Goal: Browse casually: Explore the website without a specific task or goal

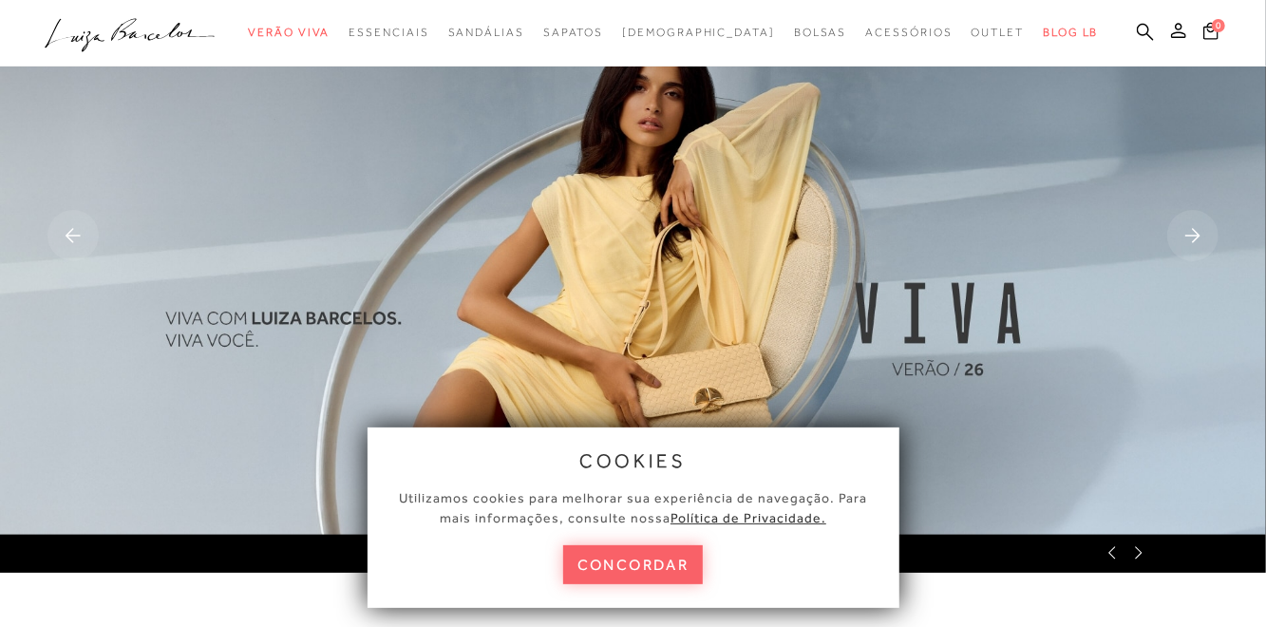
scroll to position [63, 0]
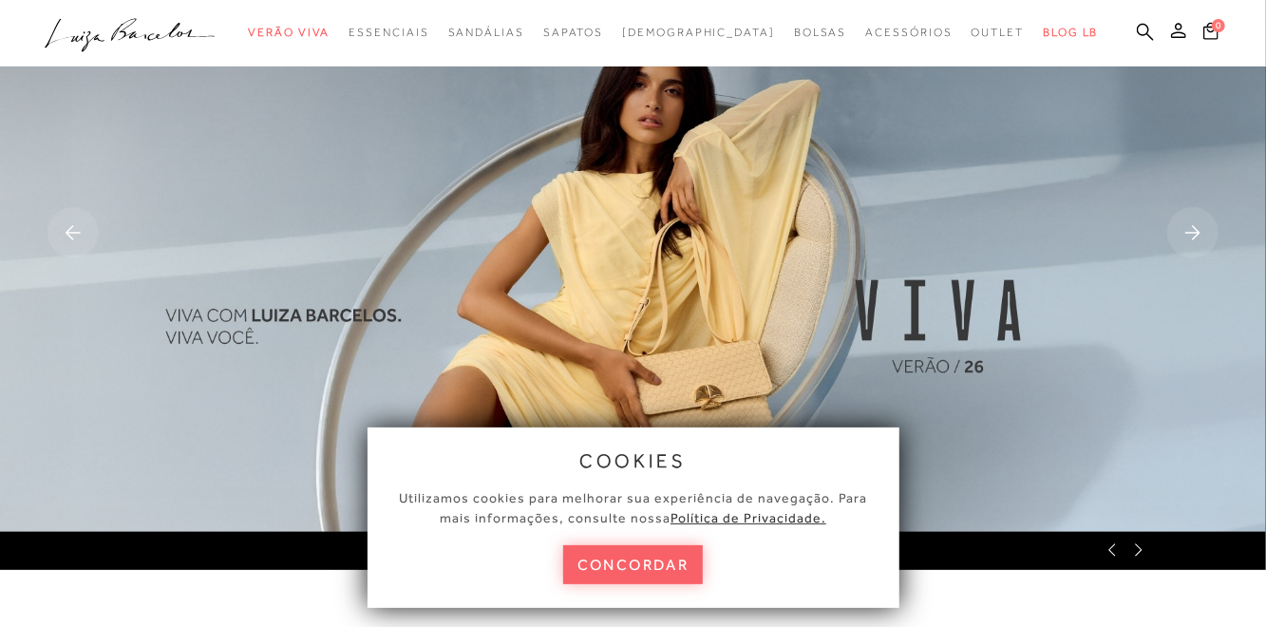
click at [799, 325] on img at bounding box center [633, 234] width 1266 height 594
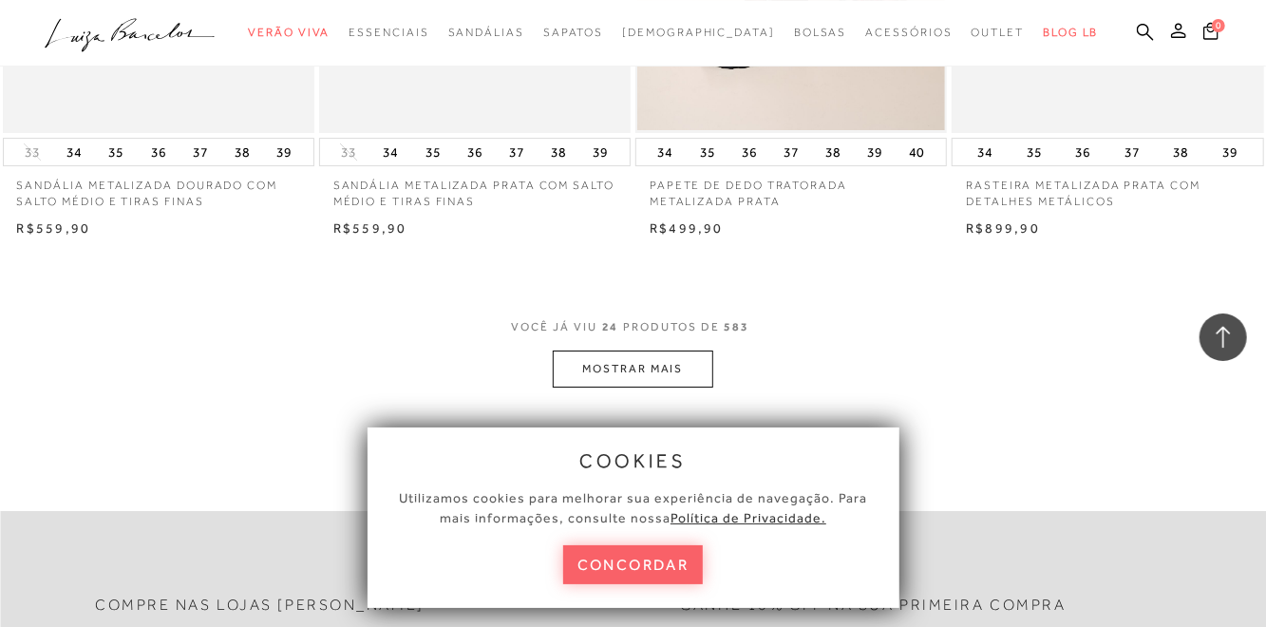
scroll to position [3491, 0]
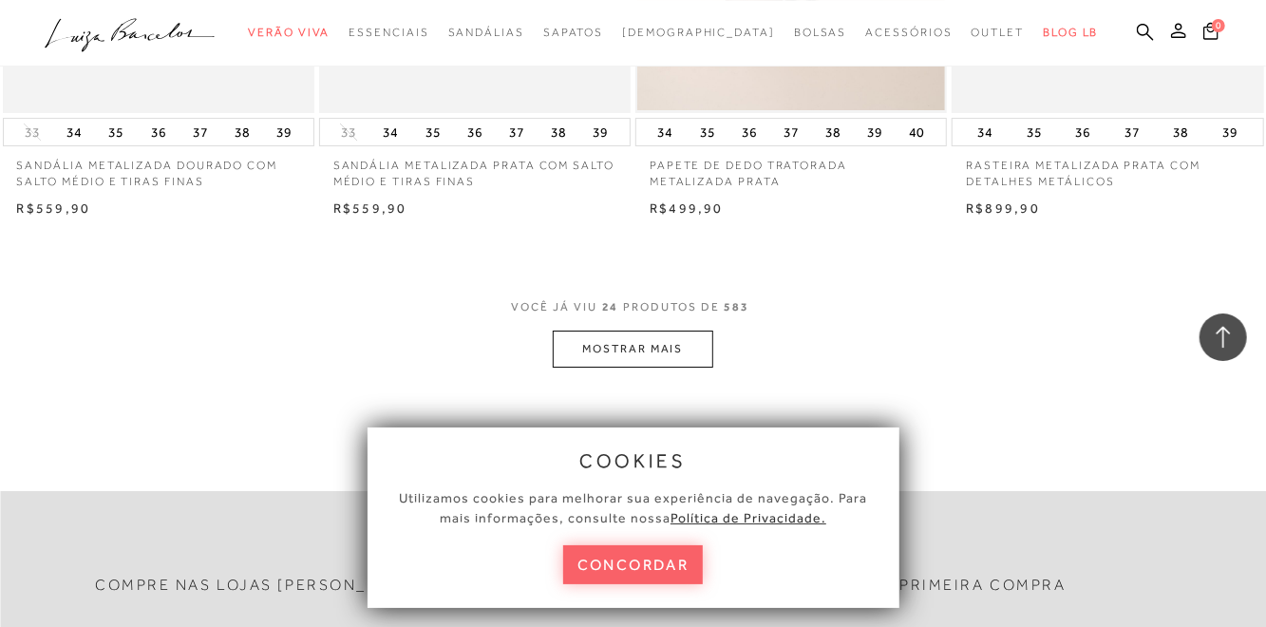
click at [631, 356] on button "MOSTRAR MAIS" at bounding box center [633, 348] width 160 height 37
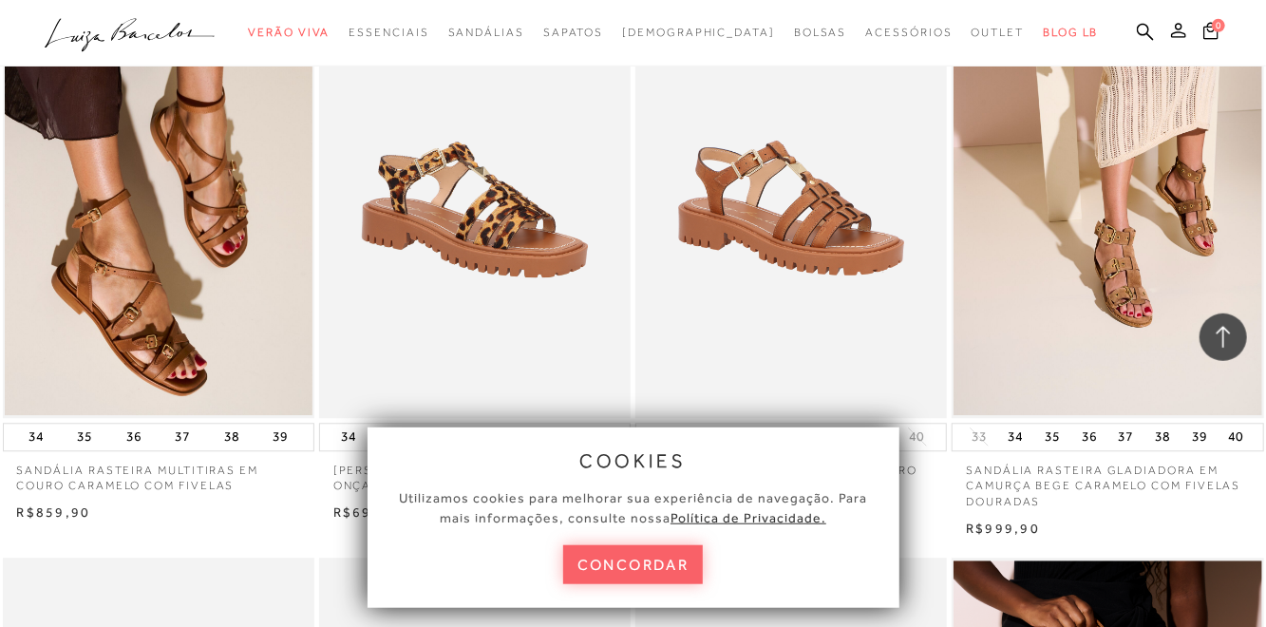
scroll to position [6158, 0]
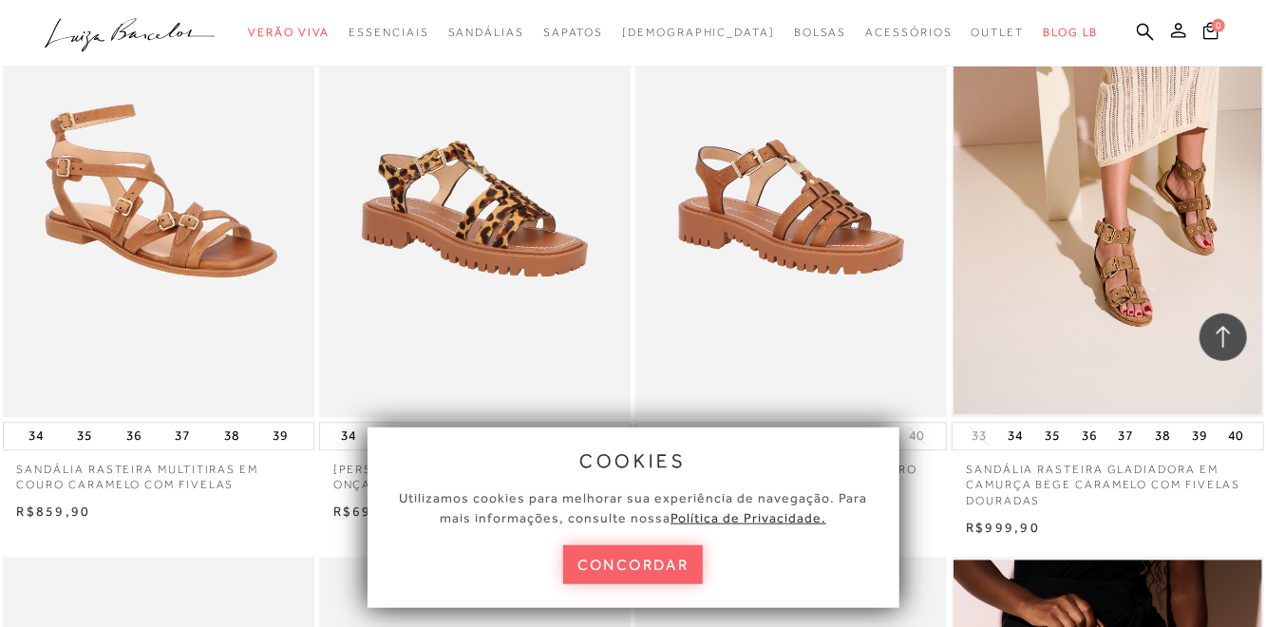
click at [147, 304] on img at bounding box center [160, 183] width 310 height 467
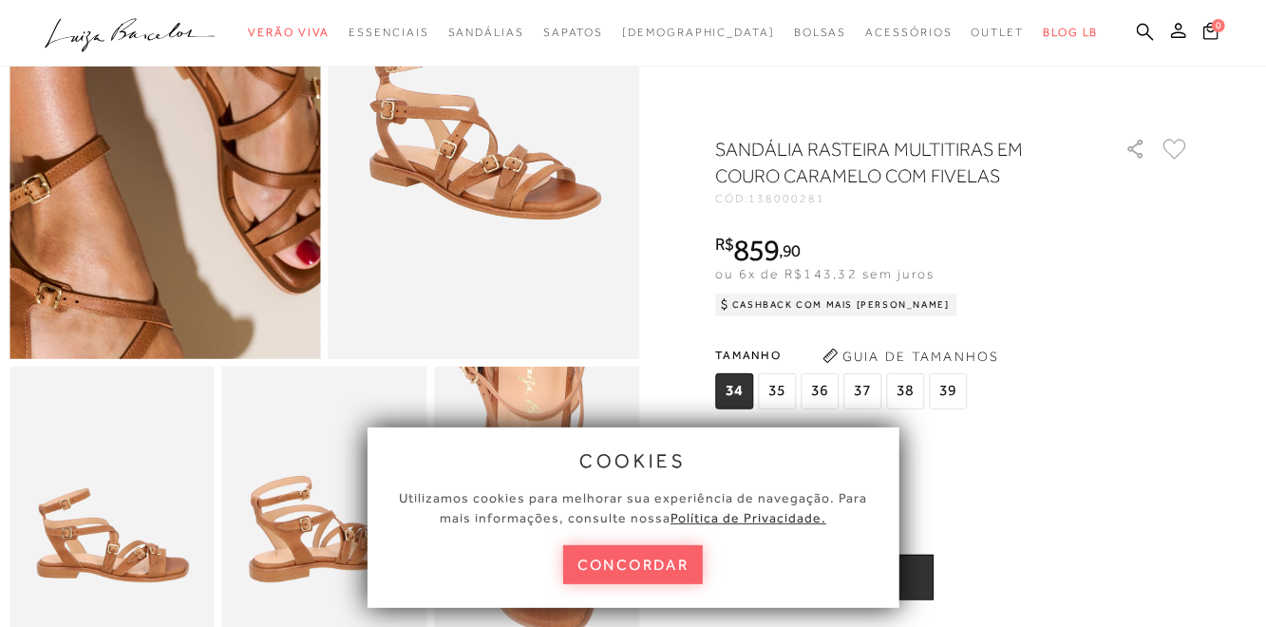
scroll to position [241, 0]
click at [470, 184] on img at bounding box center [484, 127] width 311 height 466
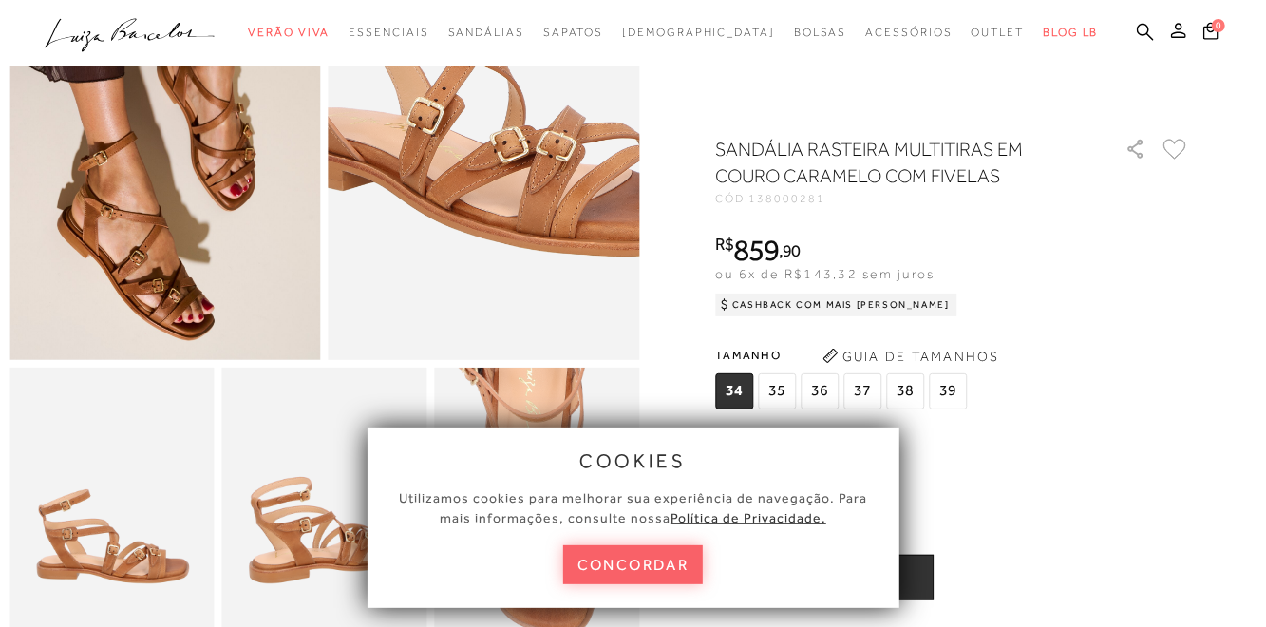
click at [185, 210] on img at bounding box center [164, 127] width 311 height 466
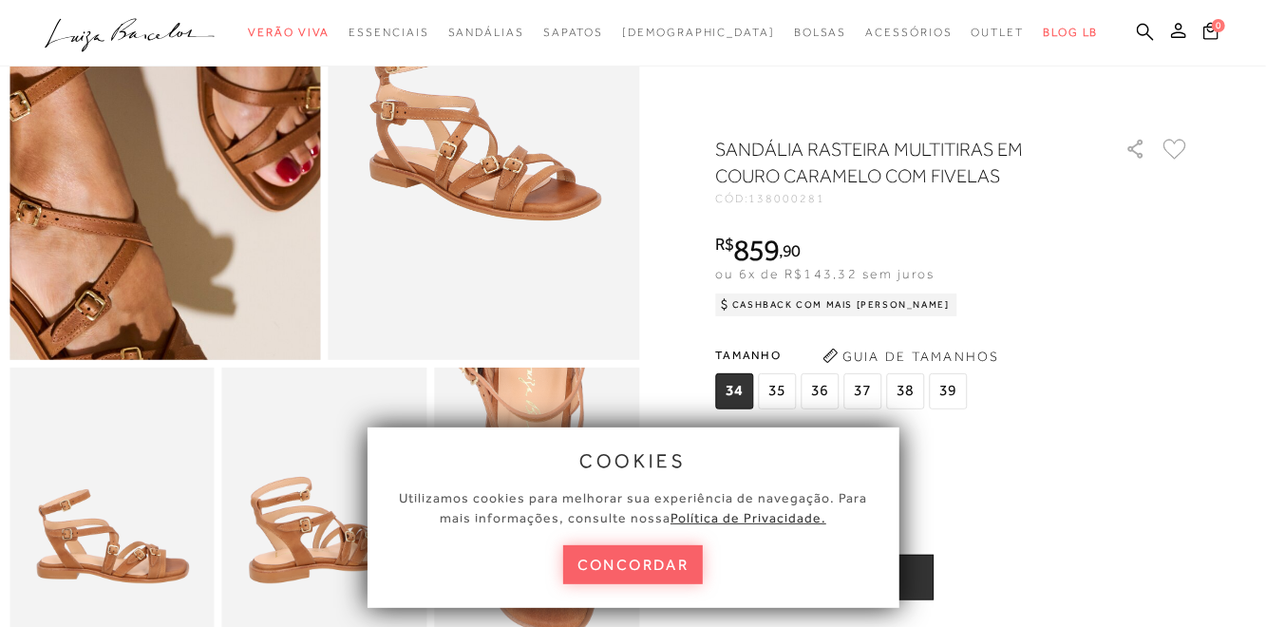
click at [124, 536] on img at bounding box center [111, 521] width 205 height 308
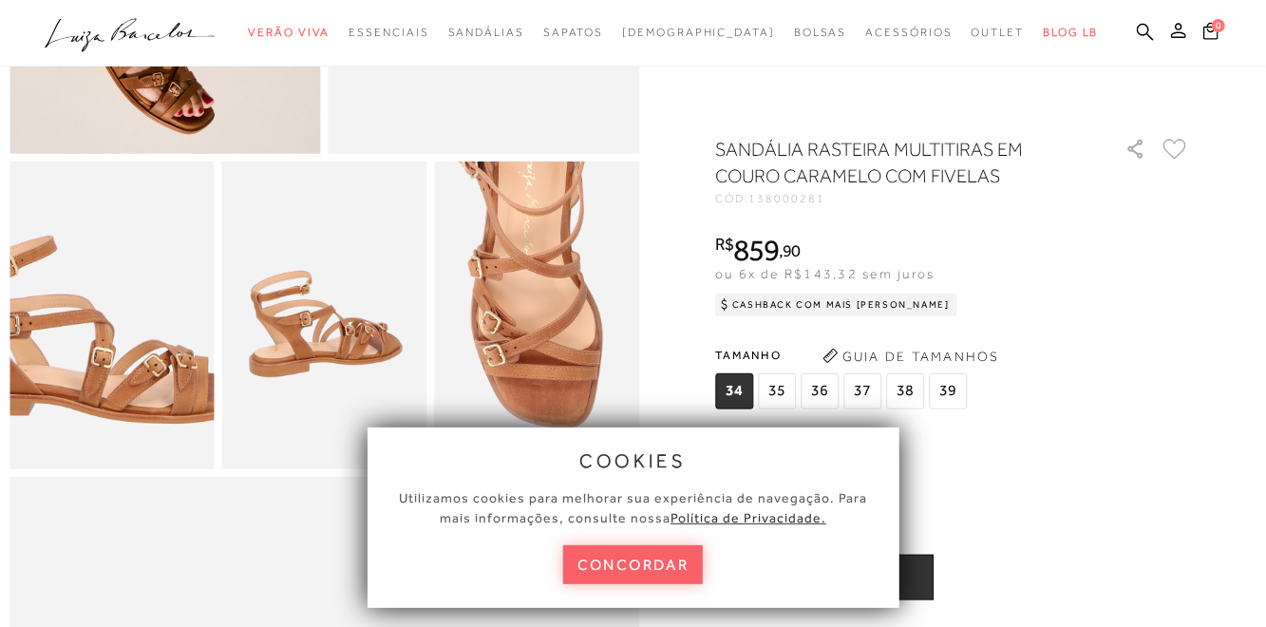
scroll to position [477, 0]
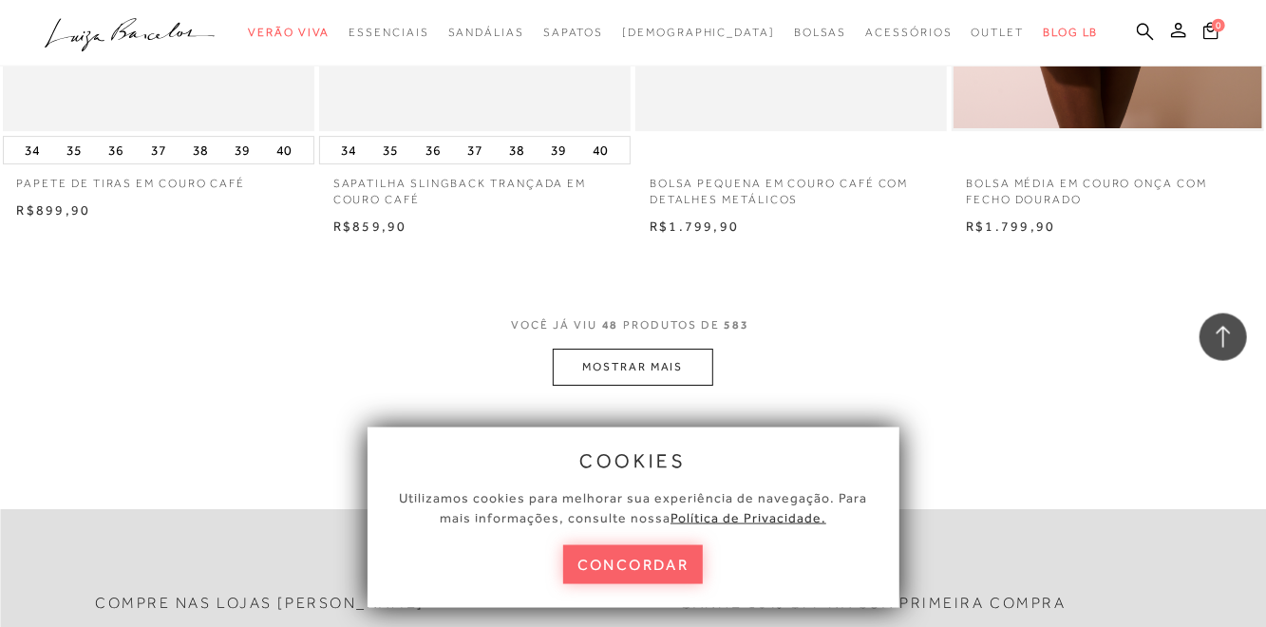
scroll to position [7057, 0]
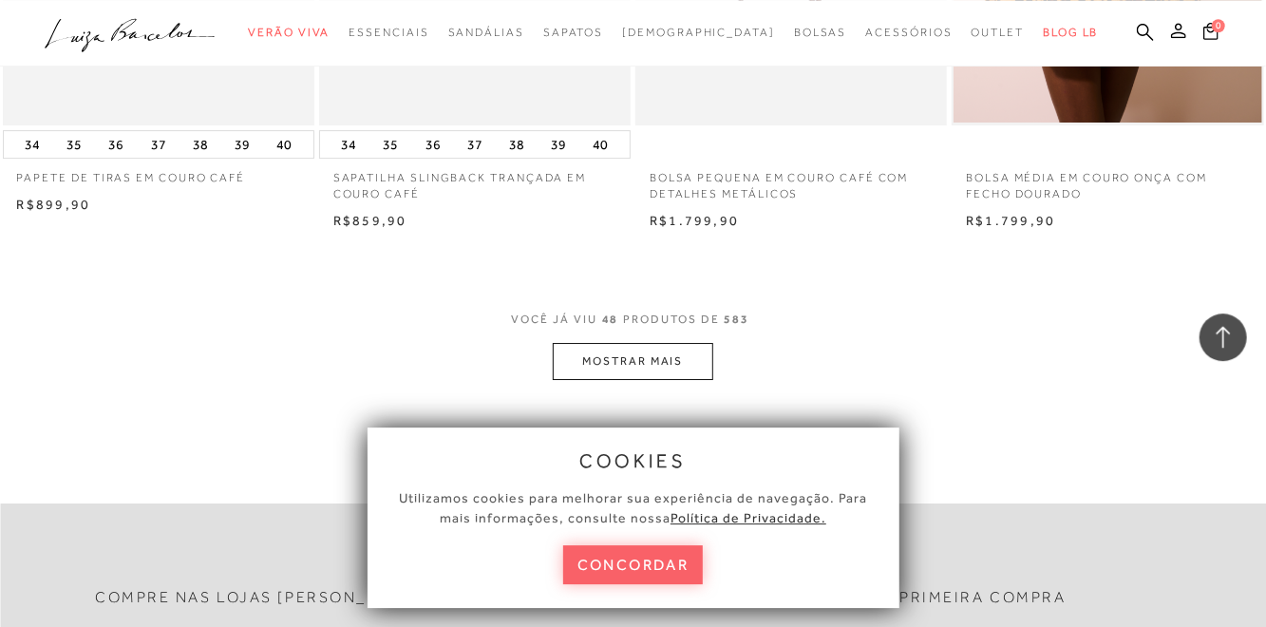
click at [631, 369] on button "MOSTRAR MAIS" at bounding box center [633, 361] width 160 height 37
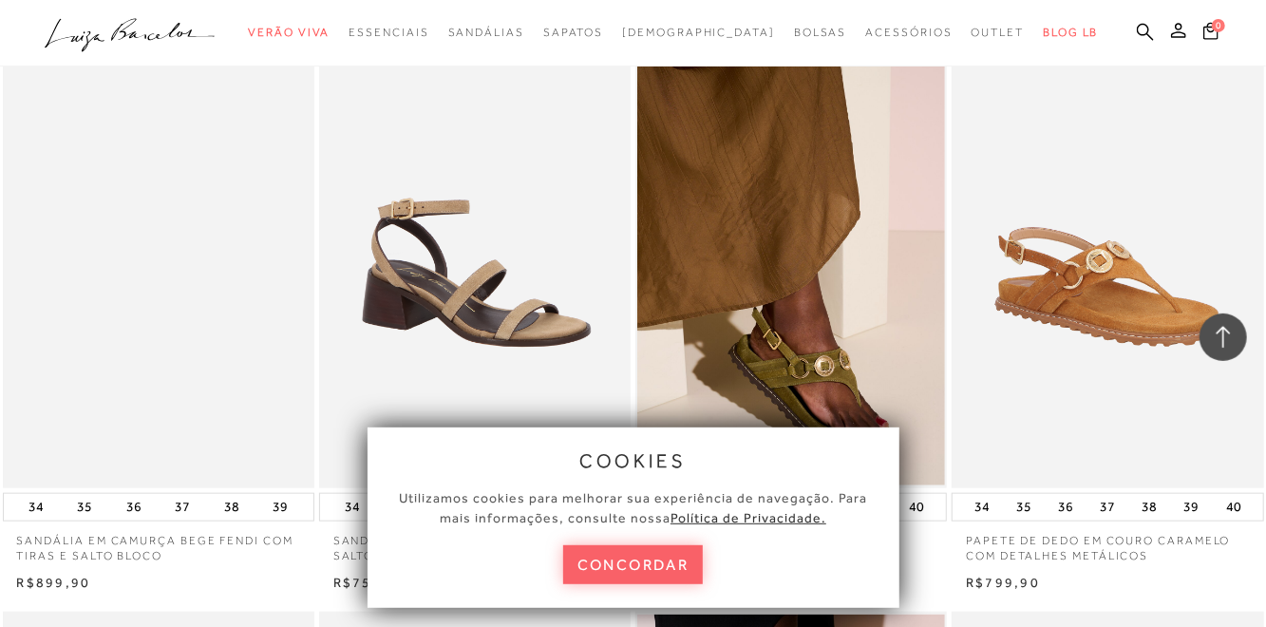
scroll to position [8486, 0]
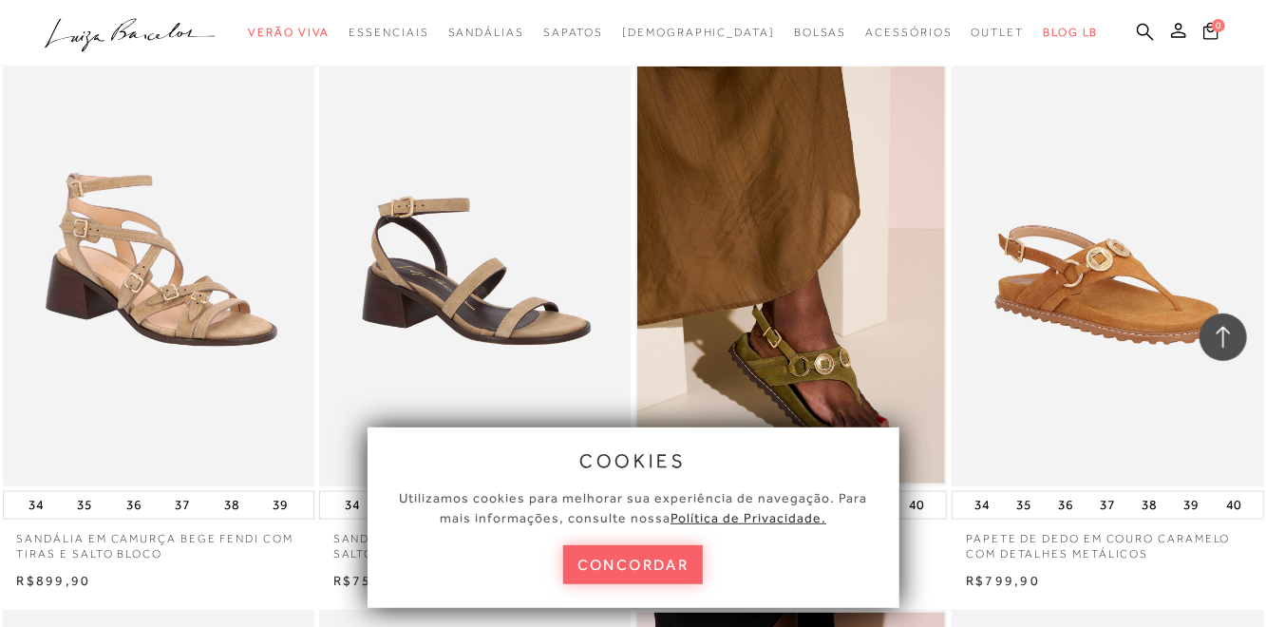
click at [157, 461] on img at bounding box center [160, 251] width 310 height 467
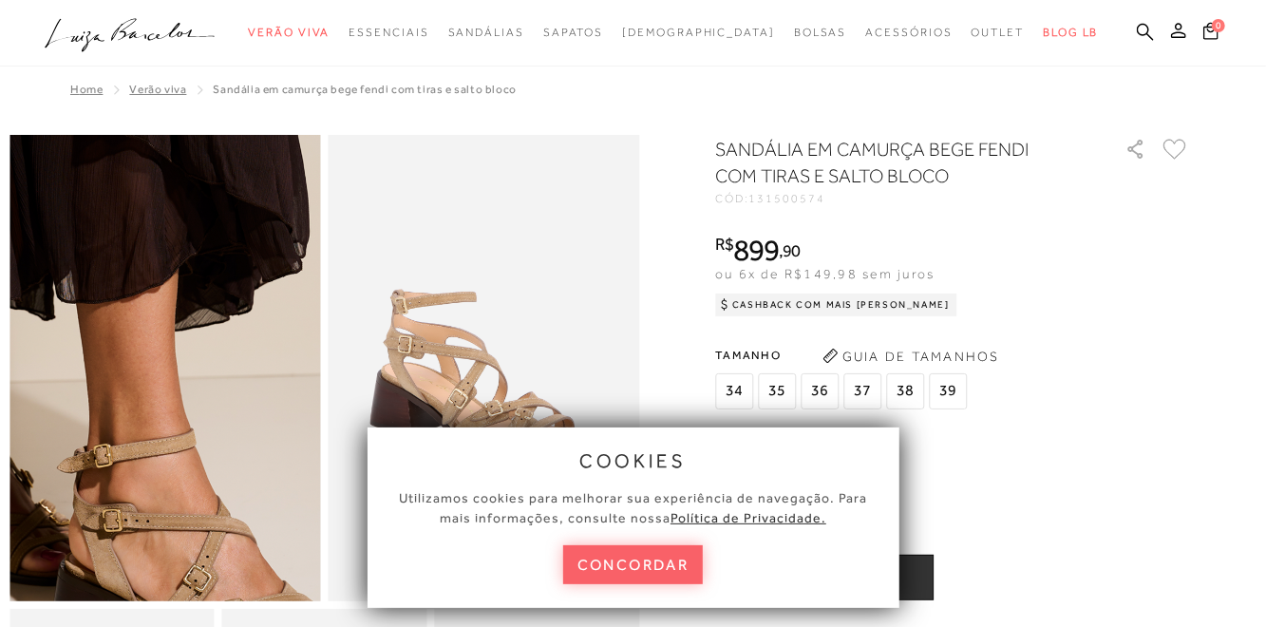
scroll to position [241, 0]
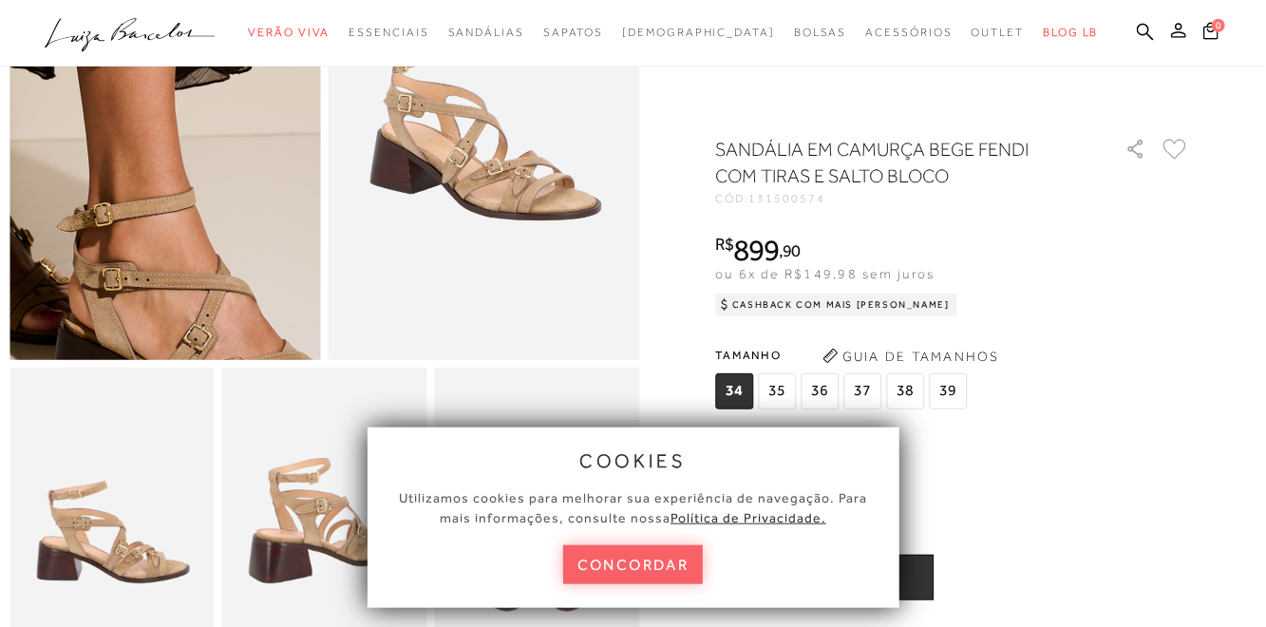
click at [139, 260] on img at bounding box center [165, 126] width 622 height 933
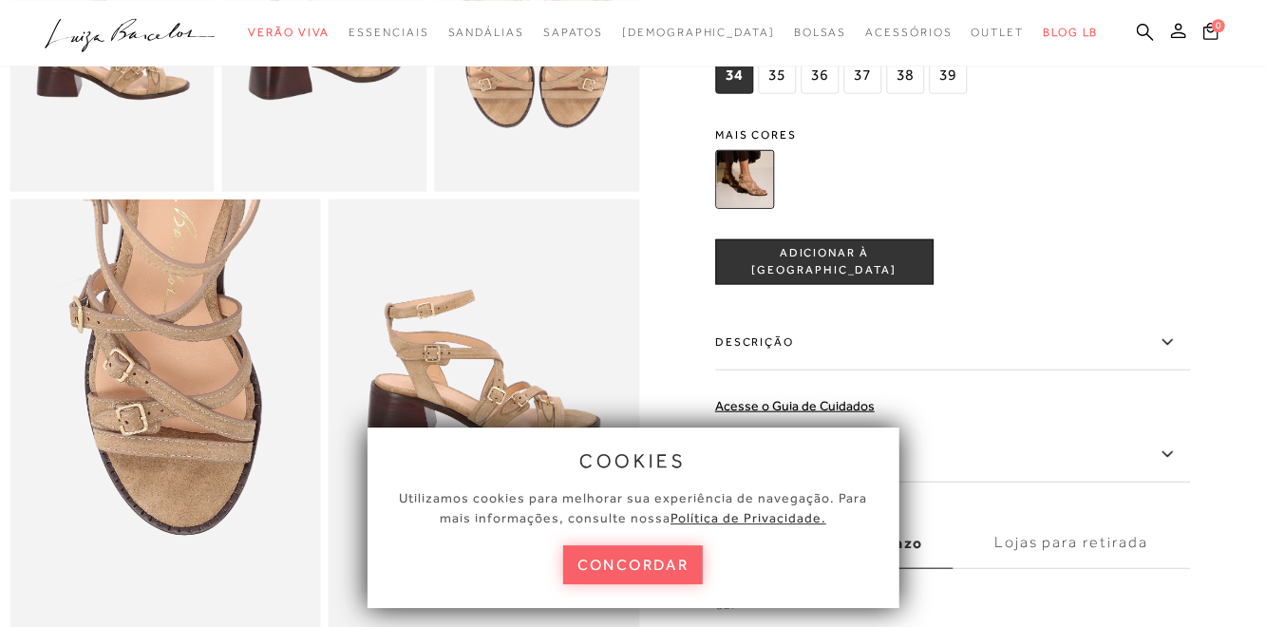
scroll to position [725, 0]
click at [745, 188] on img at bounding box center [744, 178] width 59 height 59
click at [743, 196] on img at bounding box center [744, 178] width 59 height 59
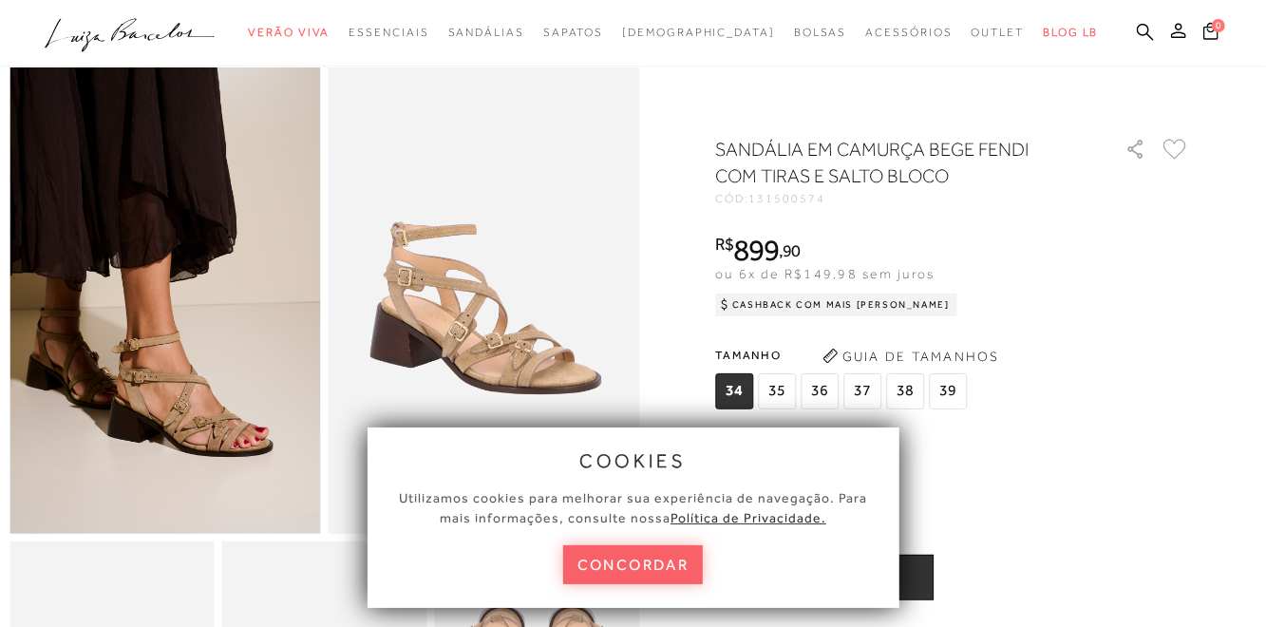
scroll to position [66, 0]
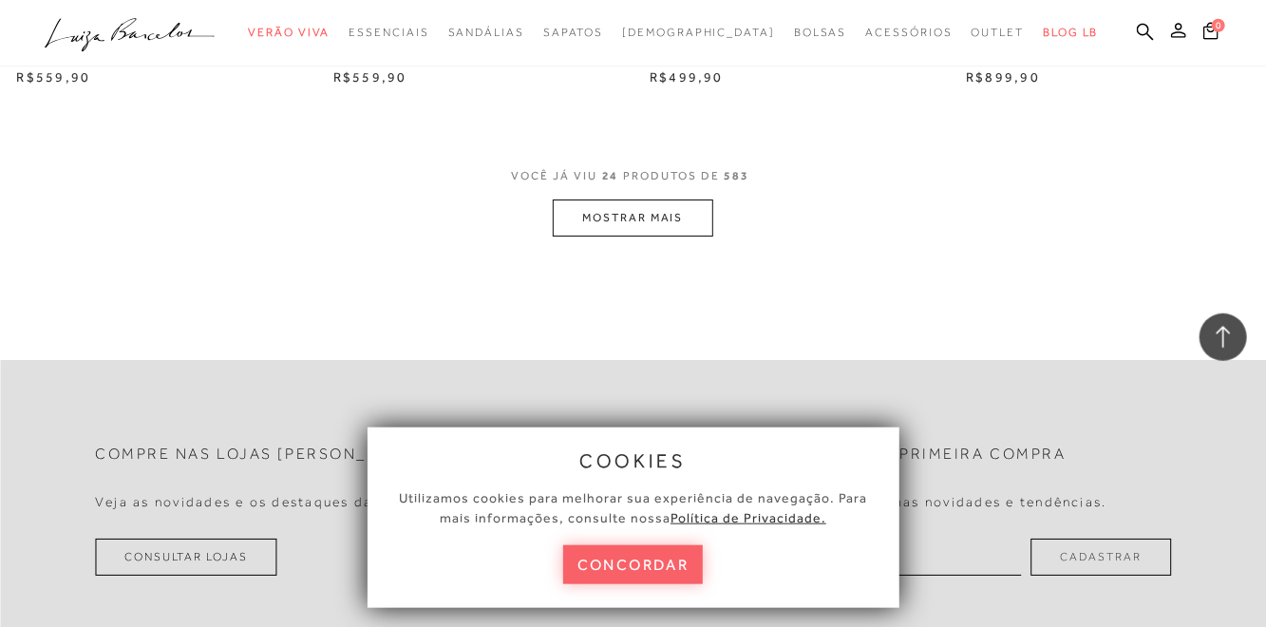
scroll to position [3521, 0]
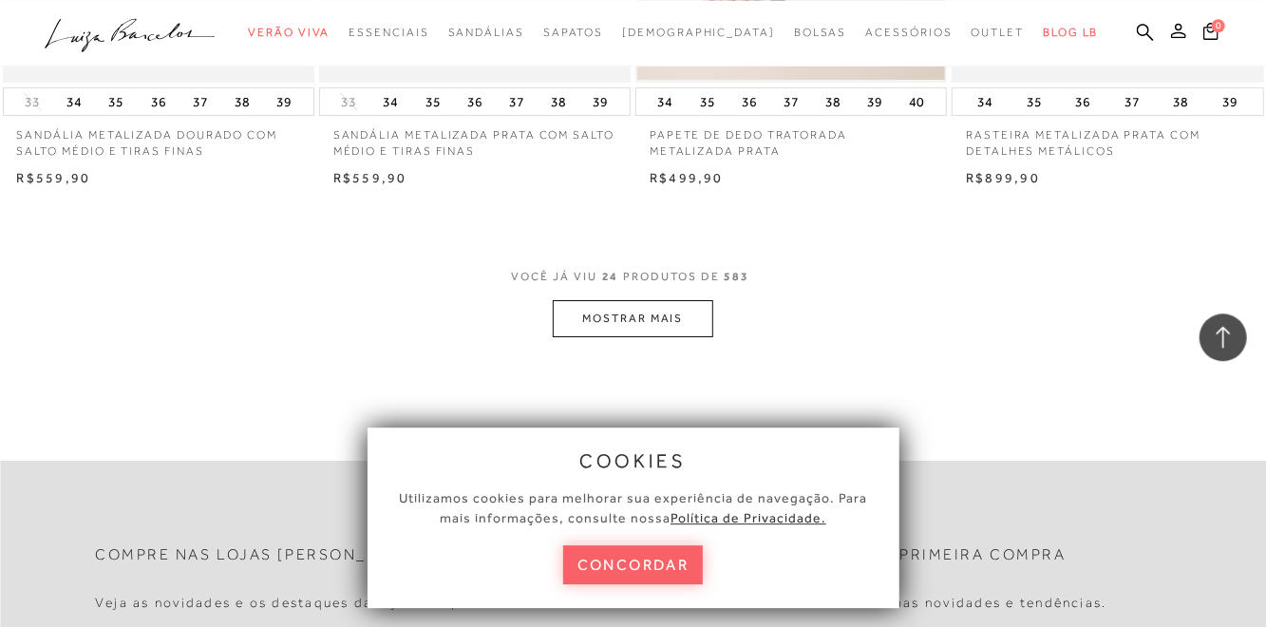
click at [637, 325] on button "MOSTRAR MAIS" at bounding box center [633, 318] width 160 height 37
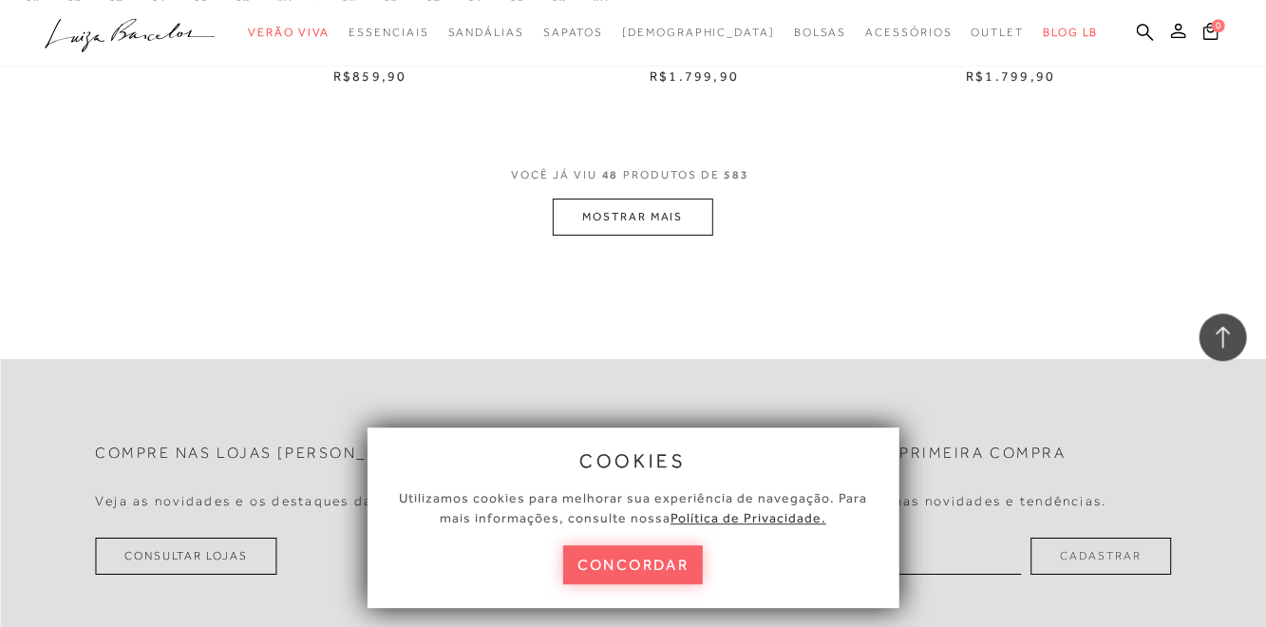
scroll to position [7192, 0]
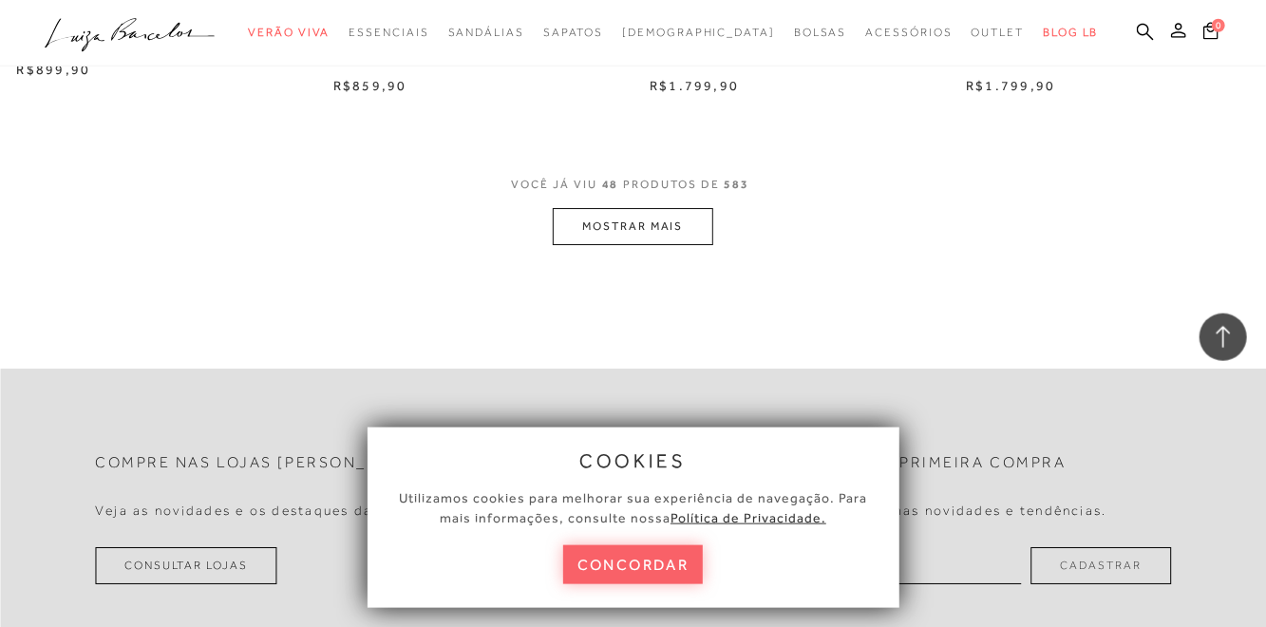
click at [628, 228] on button "MOSTRAR MAIS" at bounding box center [633, 226] width 160 height 37
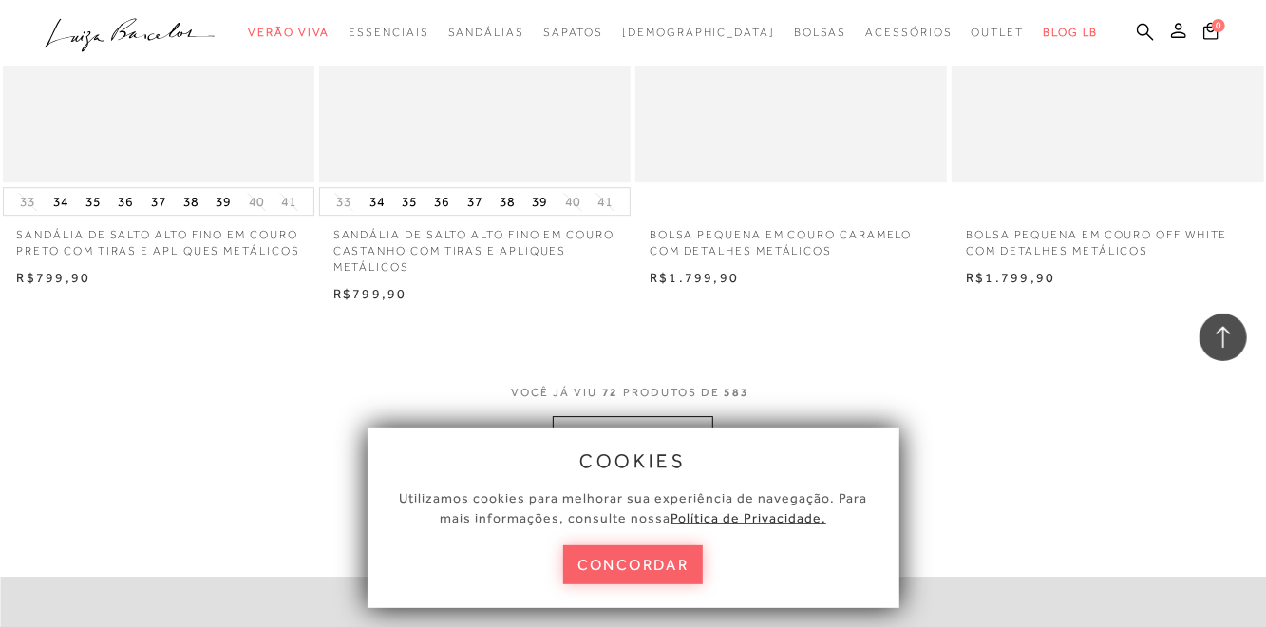
scroll to position [10574, 0]
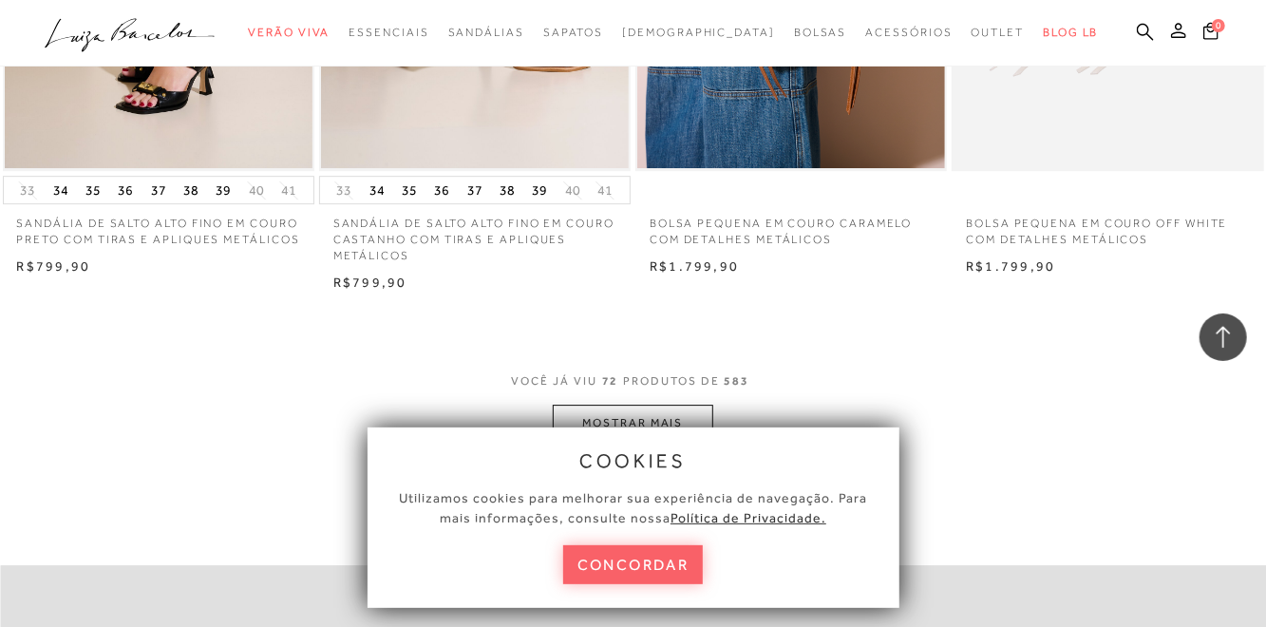
click at [618, 432] on button "MOSTRAR MAIS" at bounding box center [633, 423] width 160 height 37
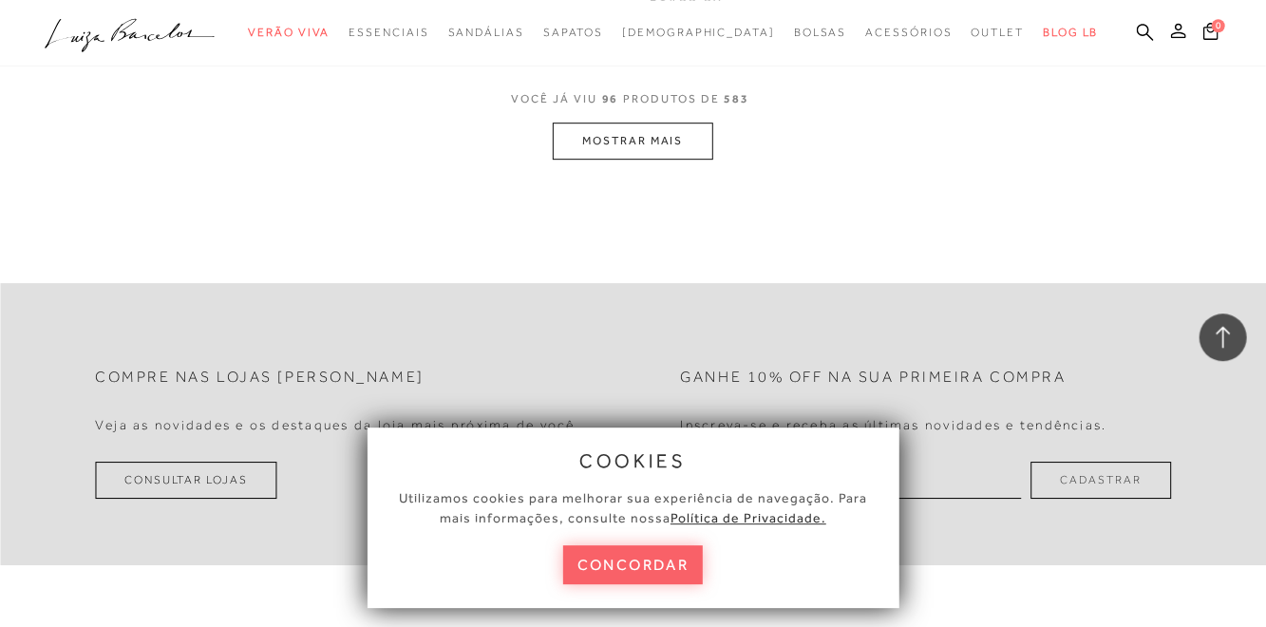
scroll to position [14416, 0]
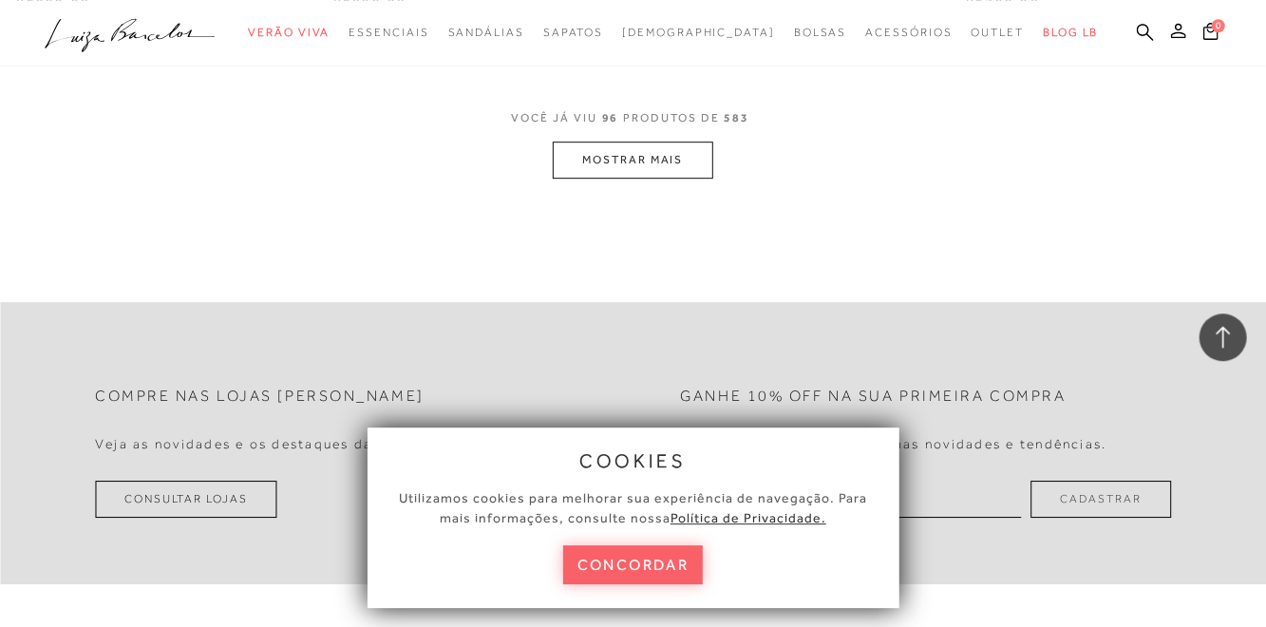
click at [637, 169] on button "MOSTRAR MAIS" at bounding box center [633, 159] width 160 height 37
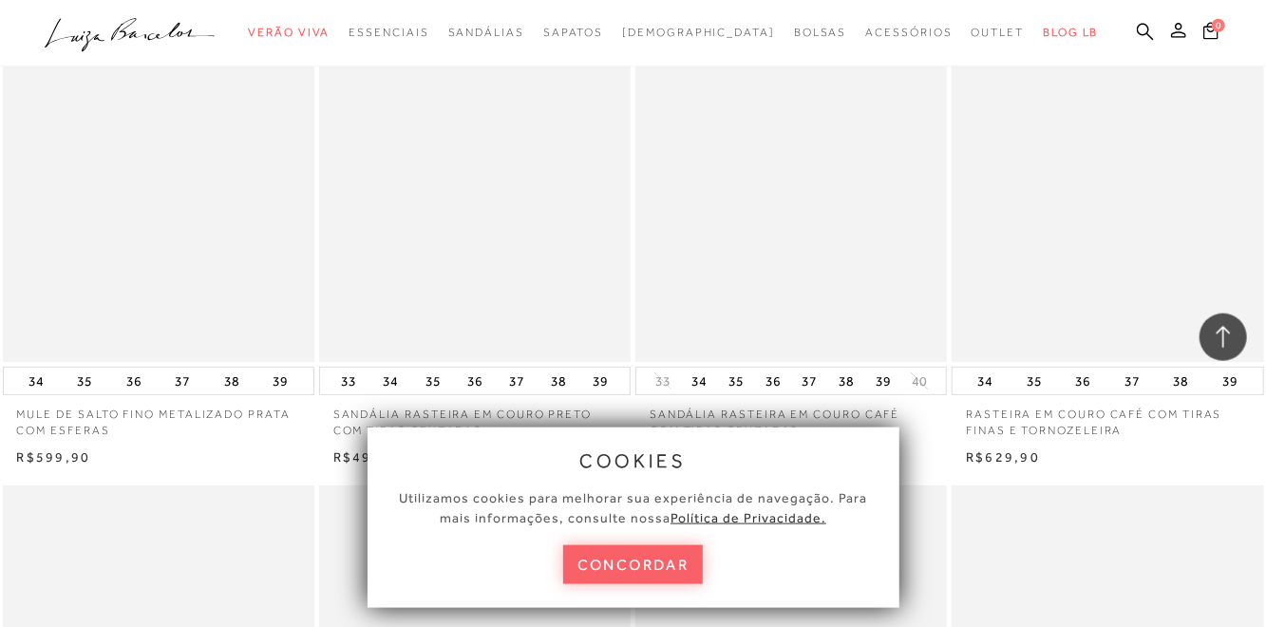
scroll to position [15162, 0]
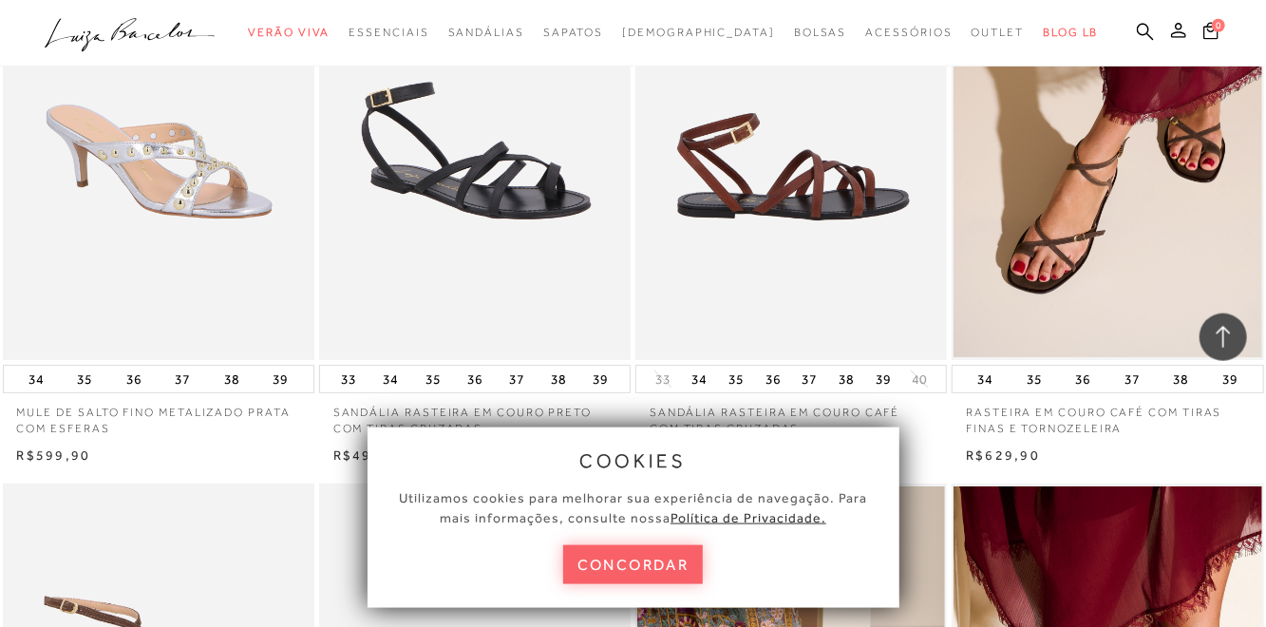
click at [861, 237] on img at bounding box center [792, 126] width 310 height 467
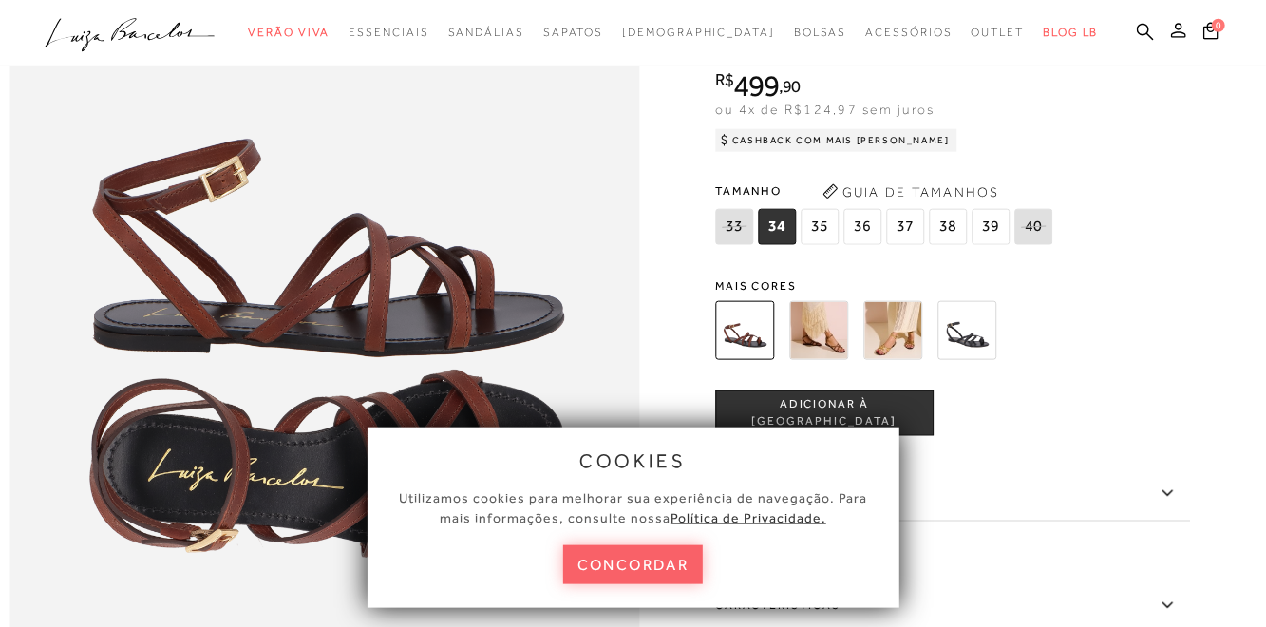
scroll to position [1054, 0]
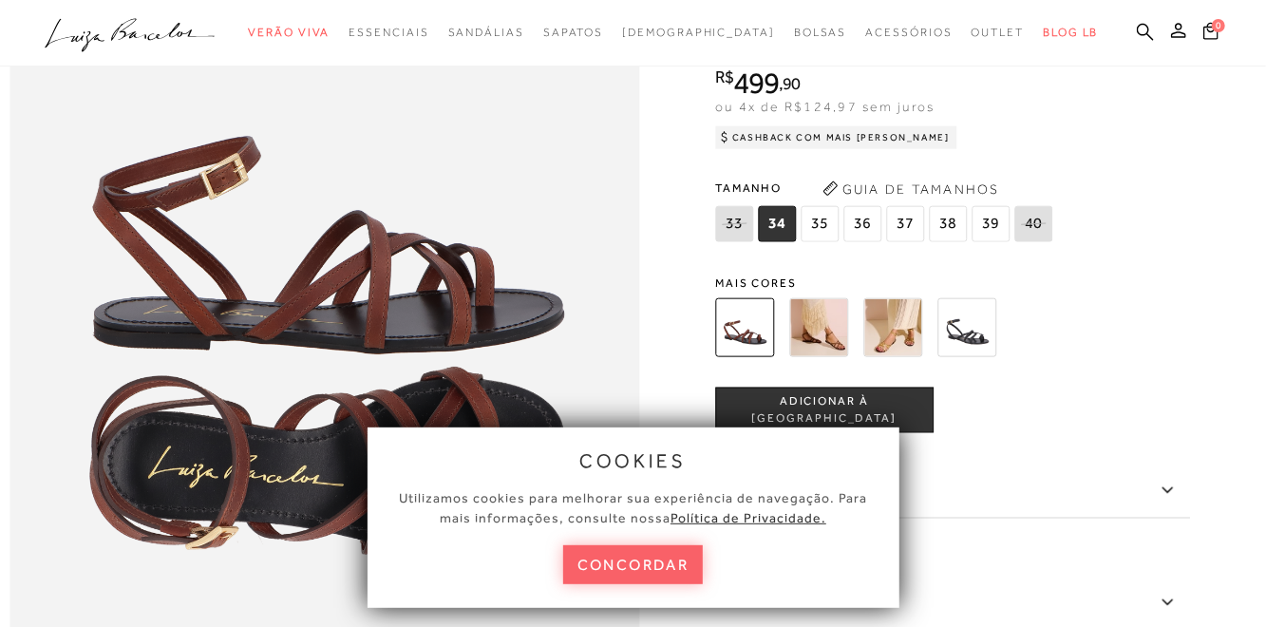
click at [835, 343] on img at bounding box center [818, 327] width 59 height 59
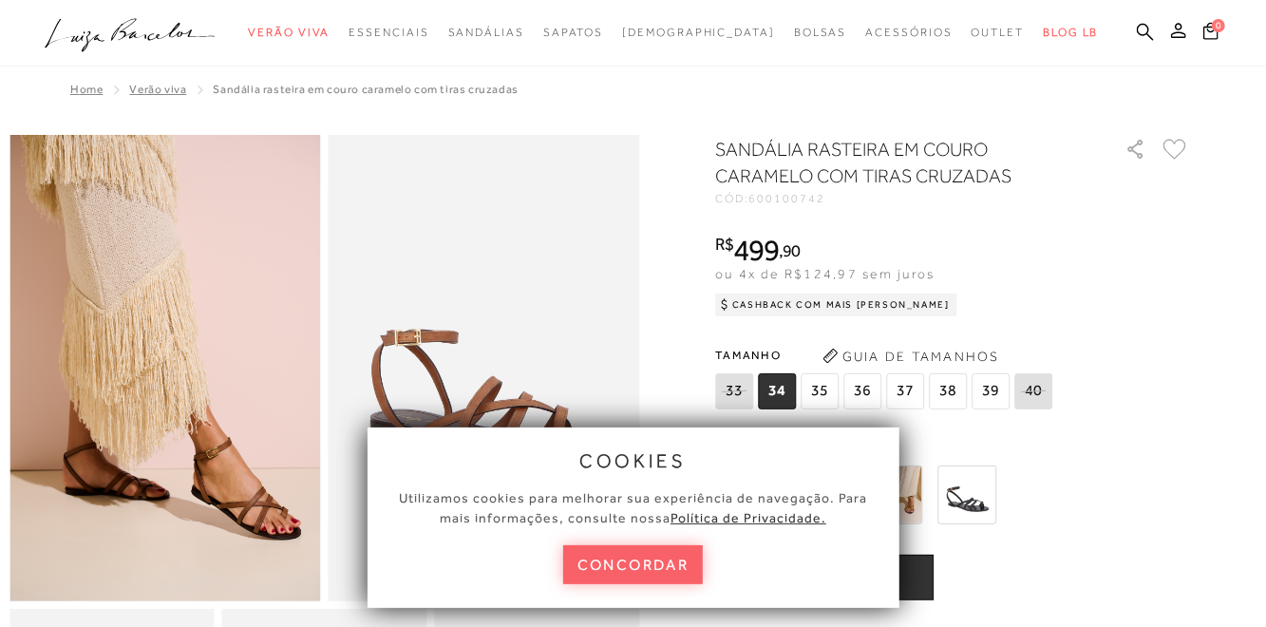
click at [206, 501] on img at bounding box center [164, 368] width 311 height 466
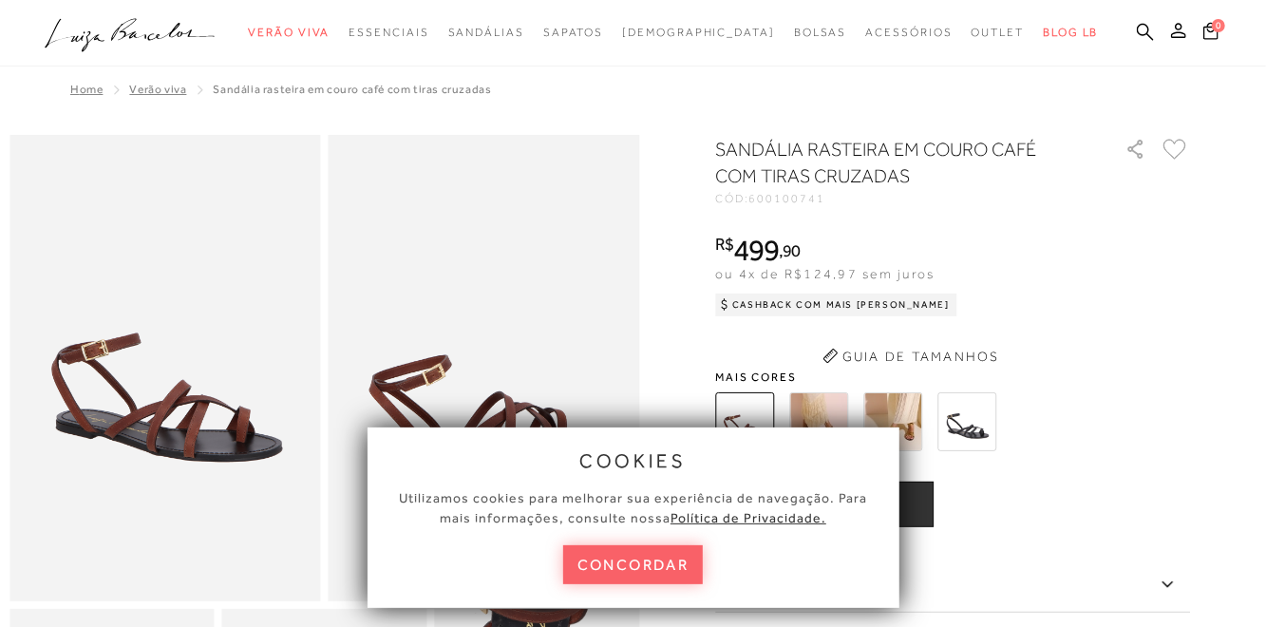
scroll to position [2078, 0]
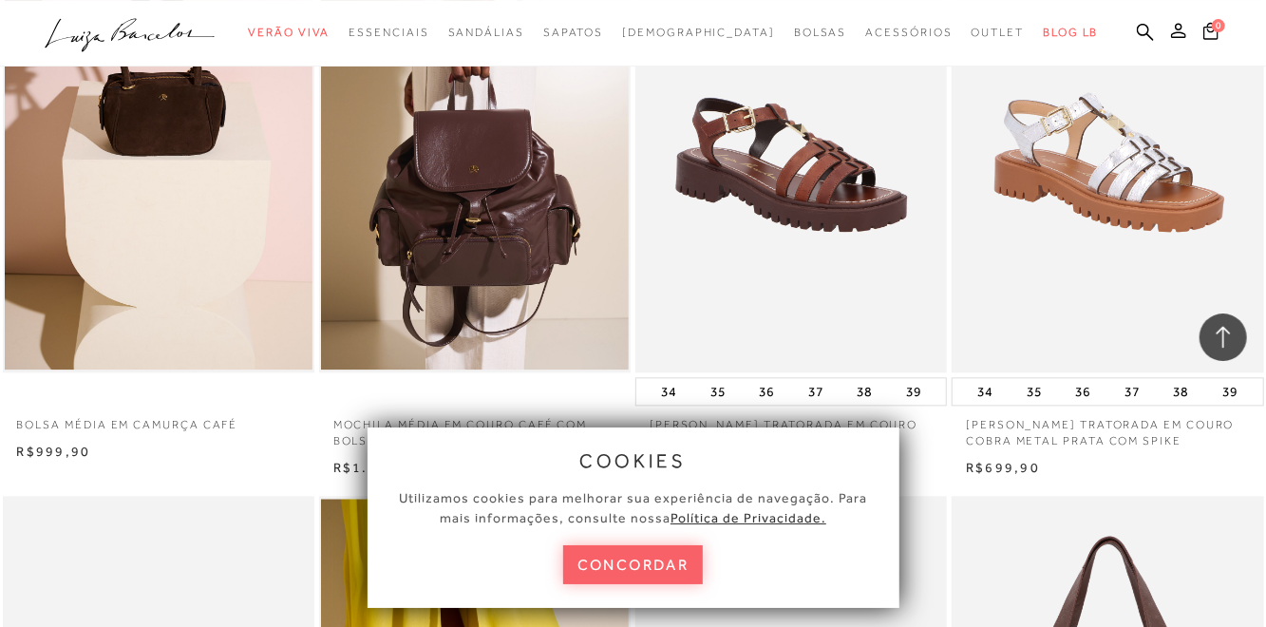
scroll to position [2035, 0]
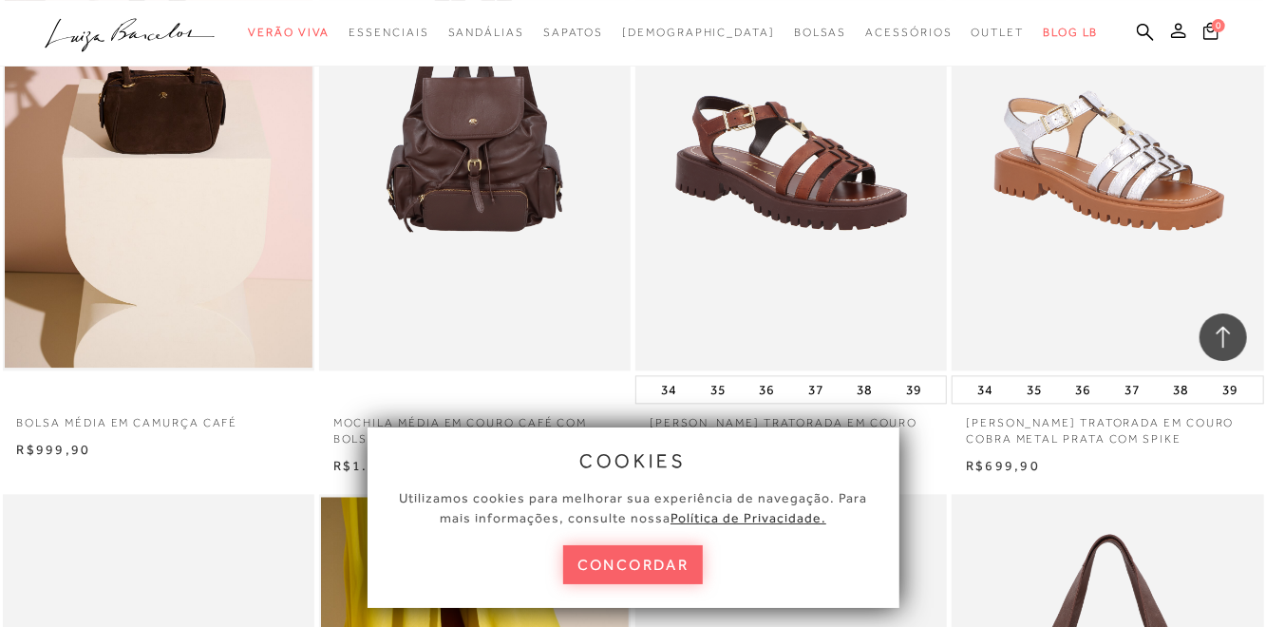
click at [448, 279] on img at bounding box center [476, 136] width 310 height 467
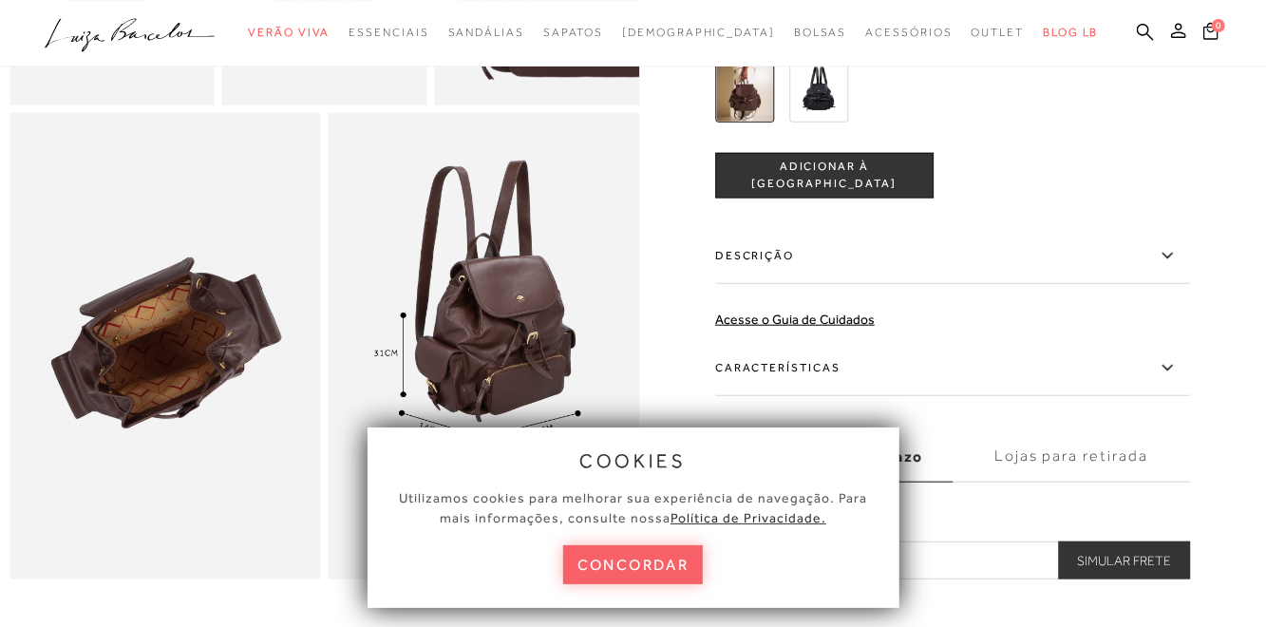
scroll to position [815, 0]
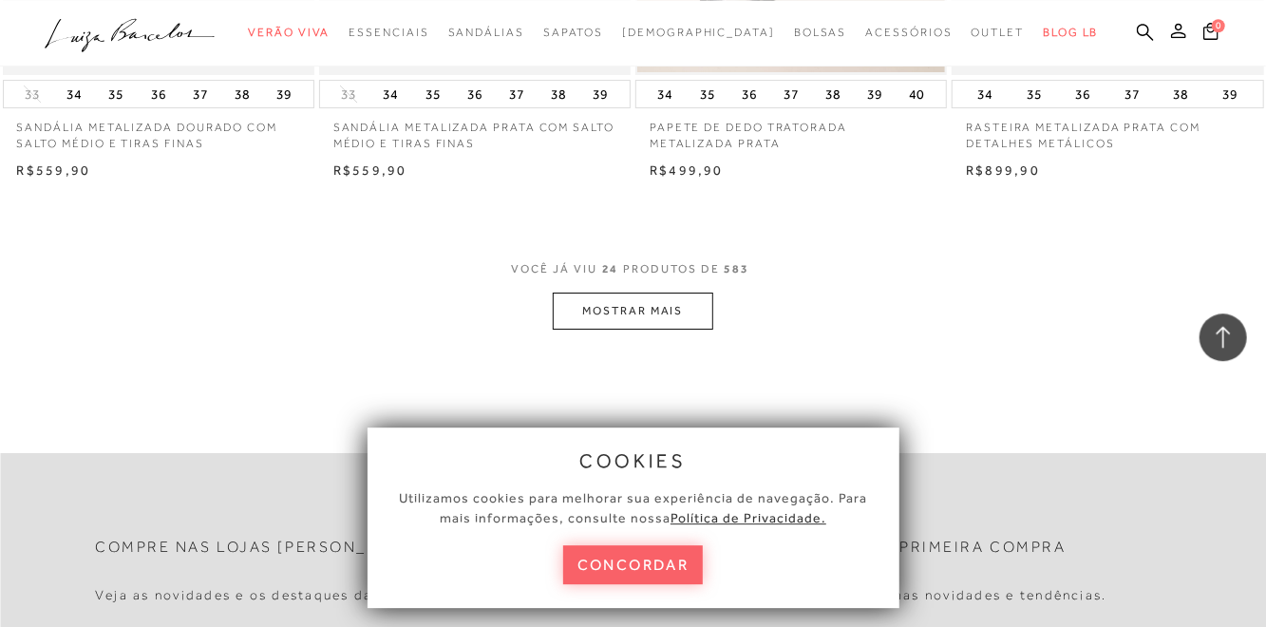
scroll to position [3529, 0]
click at [635, 316] on button "MOSTRAR MAIS" at bounding box center [633, 310] width 160 height 37
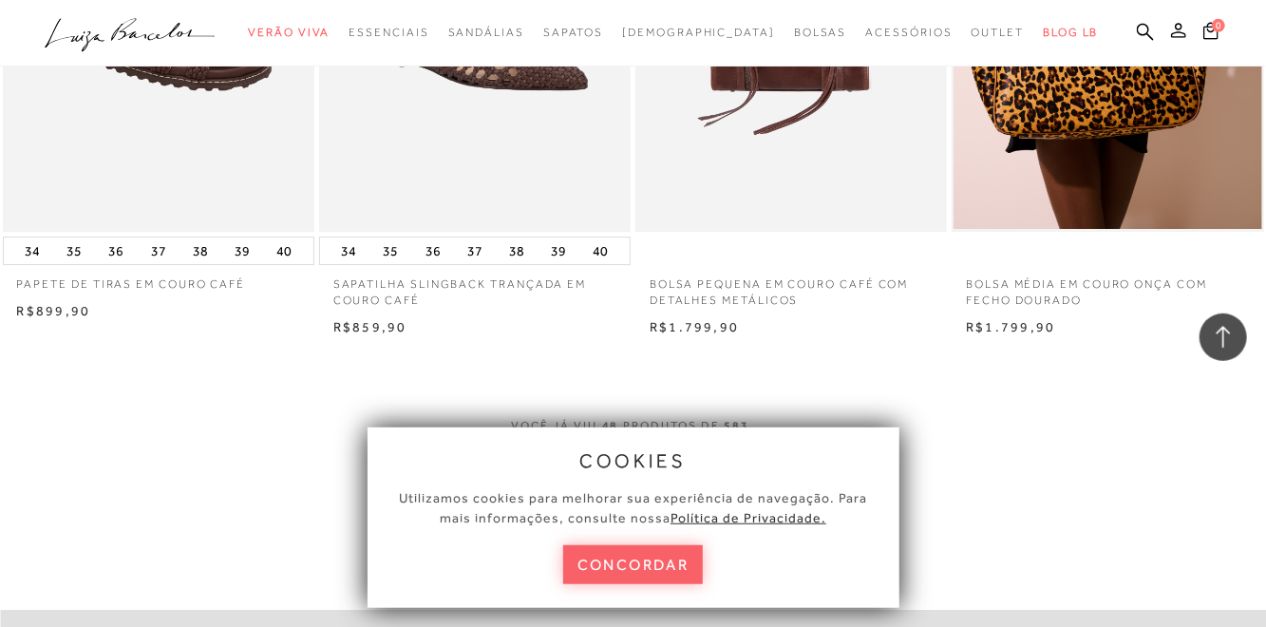
scroll to position [6974, 0]
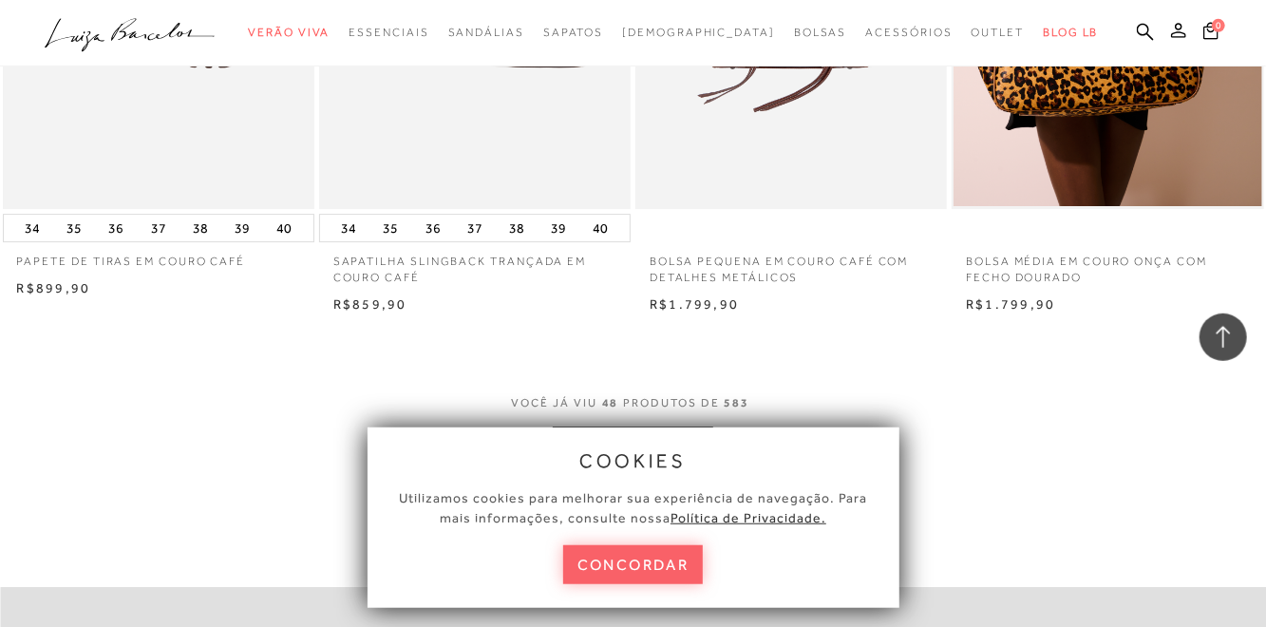
click at [629, 453] on button "MOSTRAR MAIS" at bounding box center [633, 444] width 160 height 37
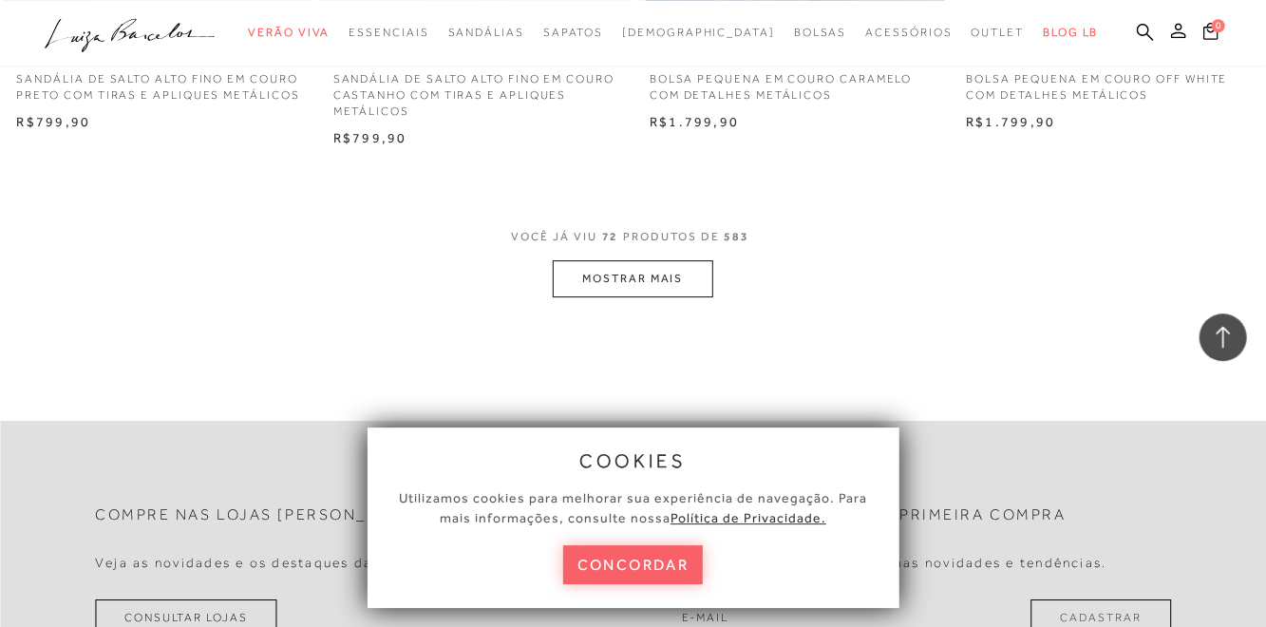
scroll to position [10720, 0]
click at [636, 285] on button "MOSTRAR MAIS" at bounding box center [633, 276] width 160 height 37
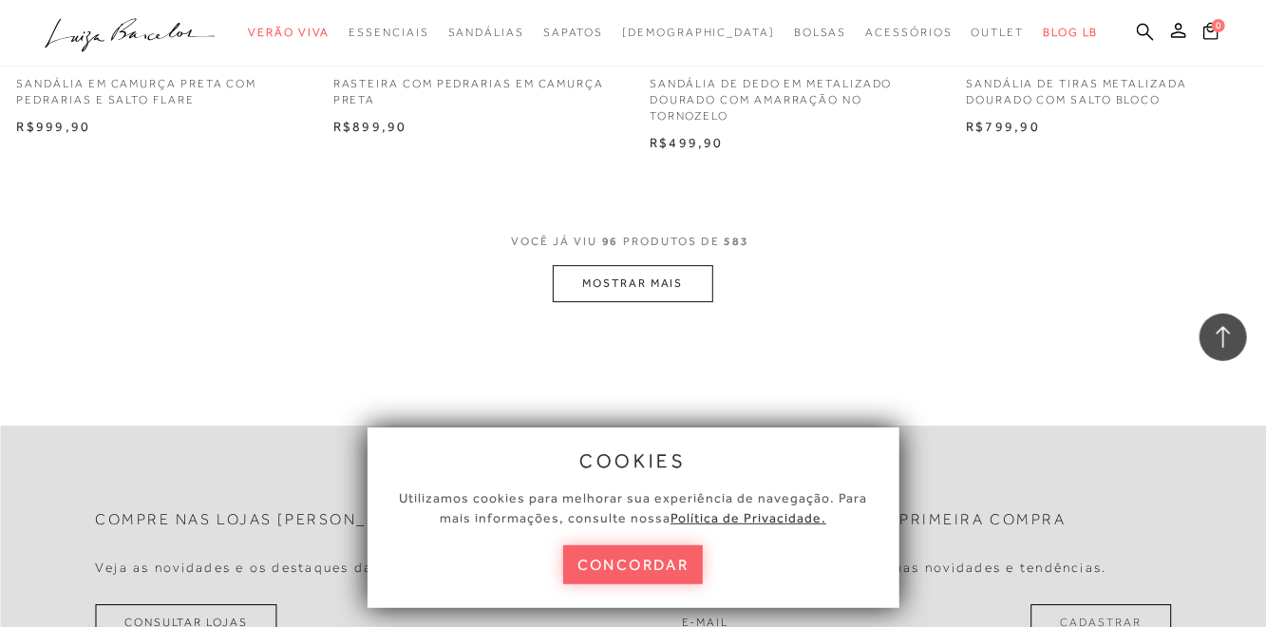
scroll to position [14294, 0]
click at [631, 292] on button "MOSTRAR MAIS" at bounding box center [633, 282] width 160 height 37
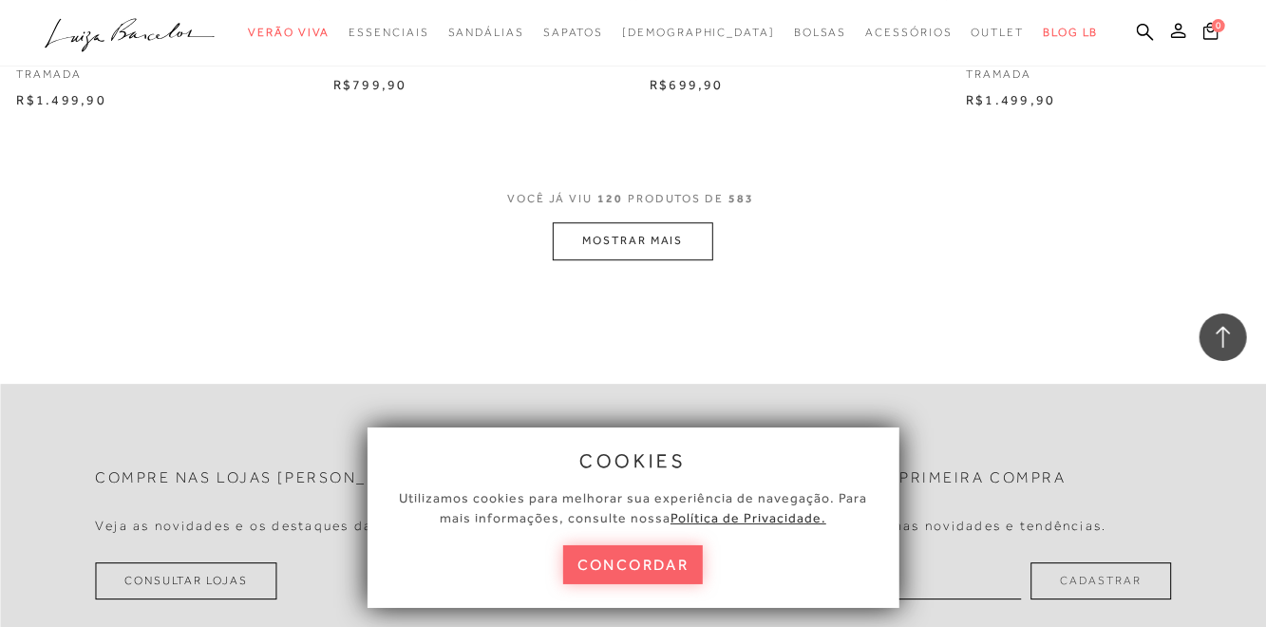
scroll to position [17939, 0]
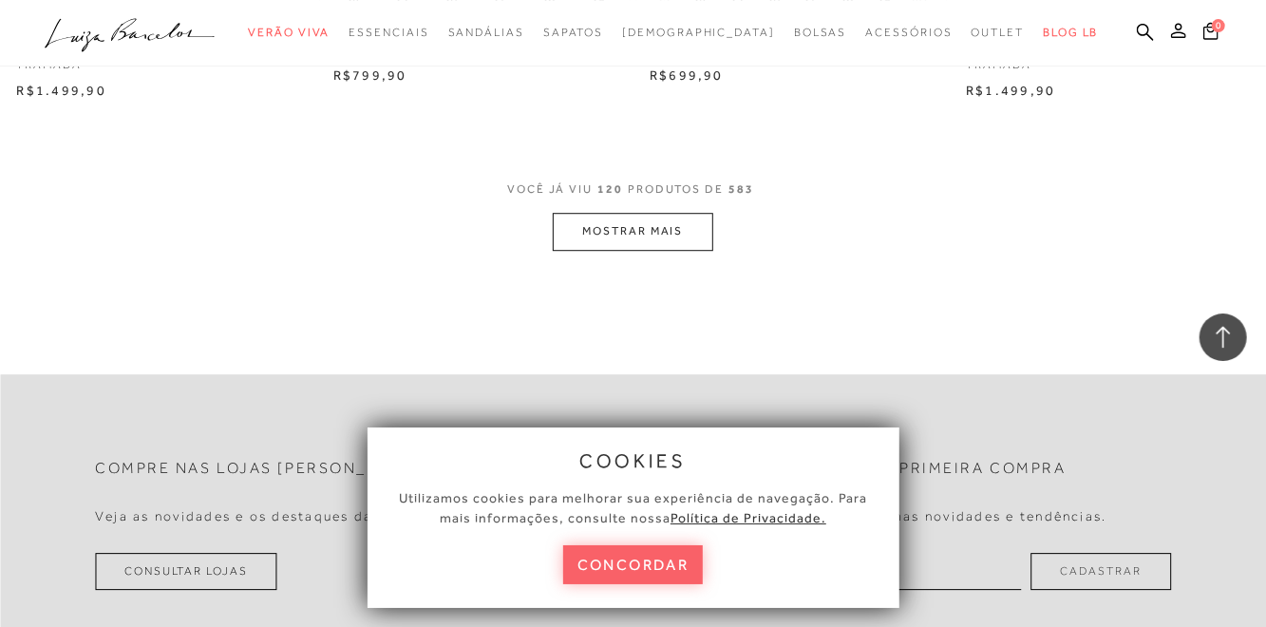
click at [632, 227] on button "MOSTRAR MAIS" at bounding box center [633, 231] width 160 height 37
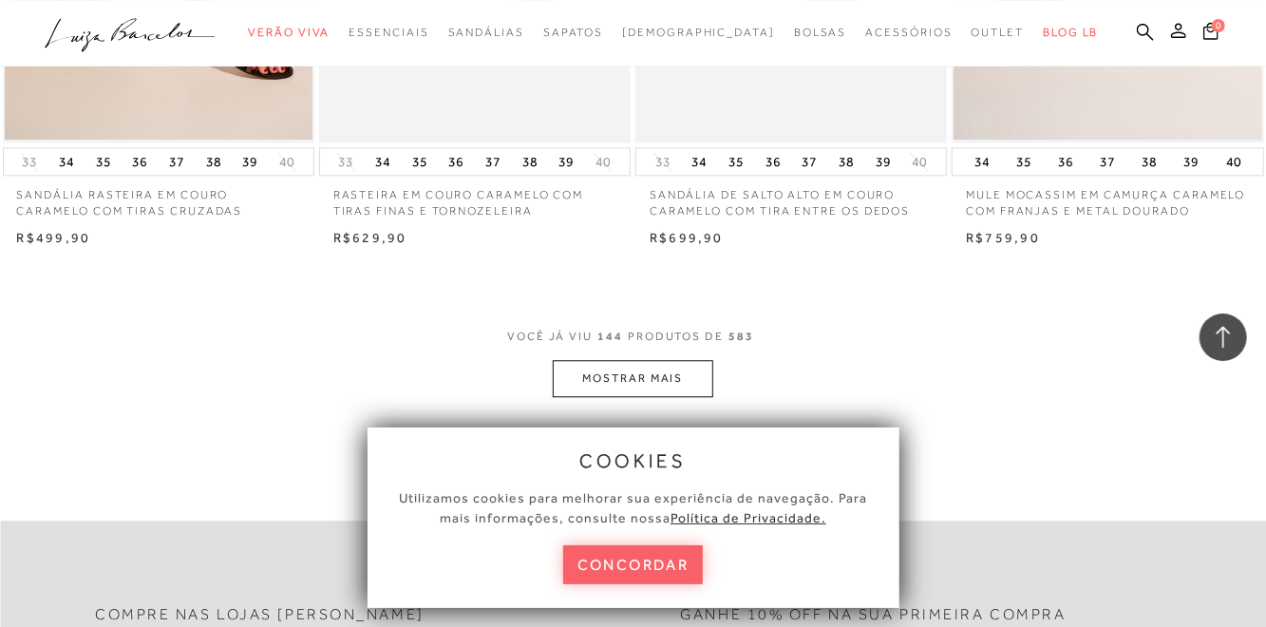
scroll to position [21406, 0]
click at [617, 371] on button "MOSTRAR MAIS" at bounding box center [633, 375] width 160 height 37
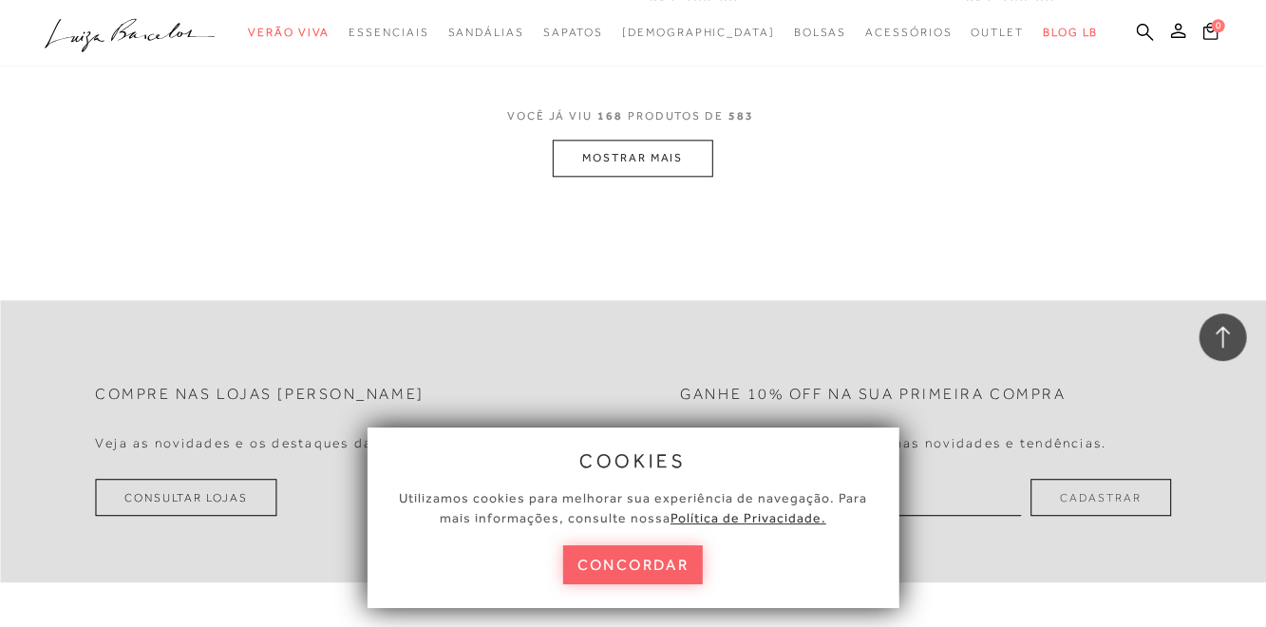
scroll to position [25186, 0]
click at [618, 140] on button "MOSTRAR MAIS" at bounding box center [633, 158] width 160 height 37
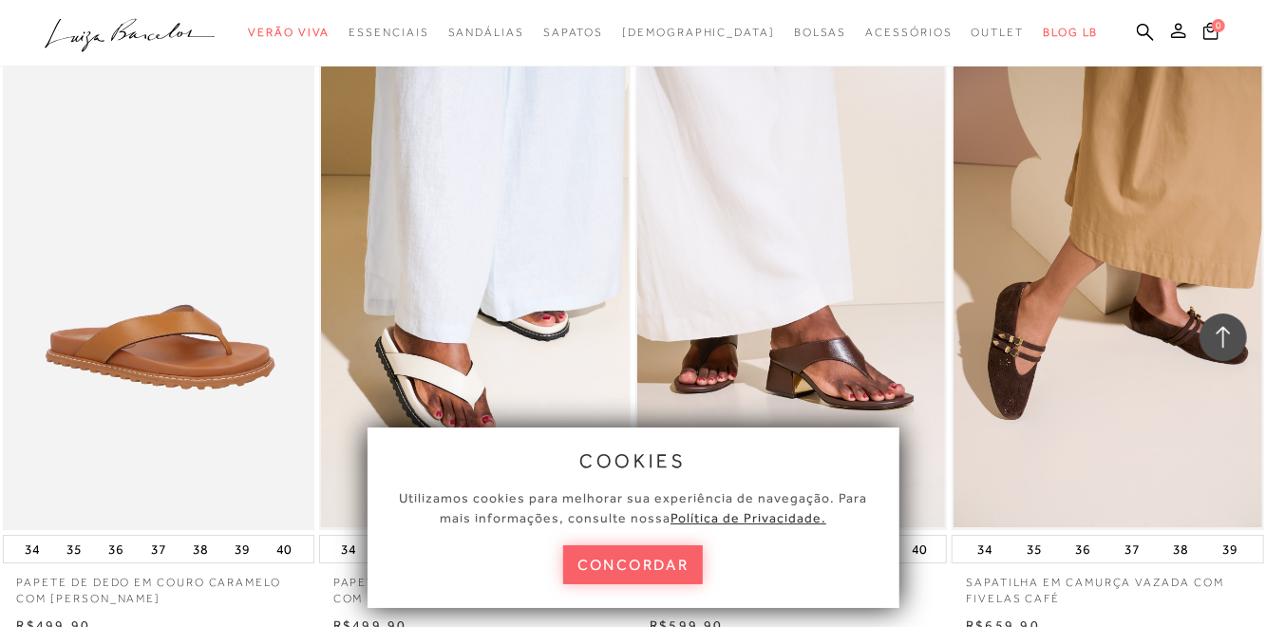
scroll to position [25862, 0]
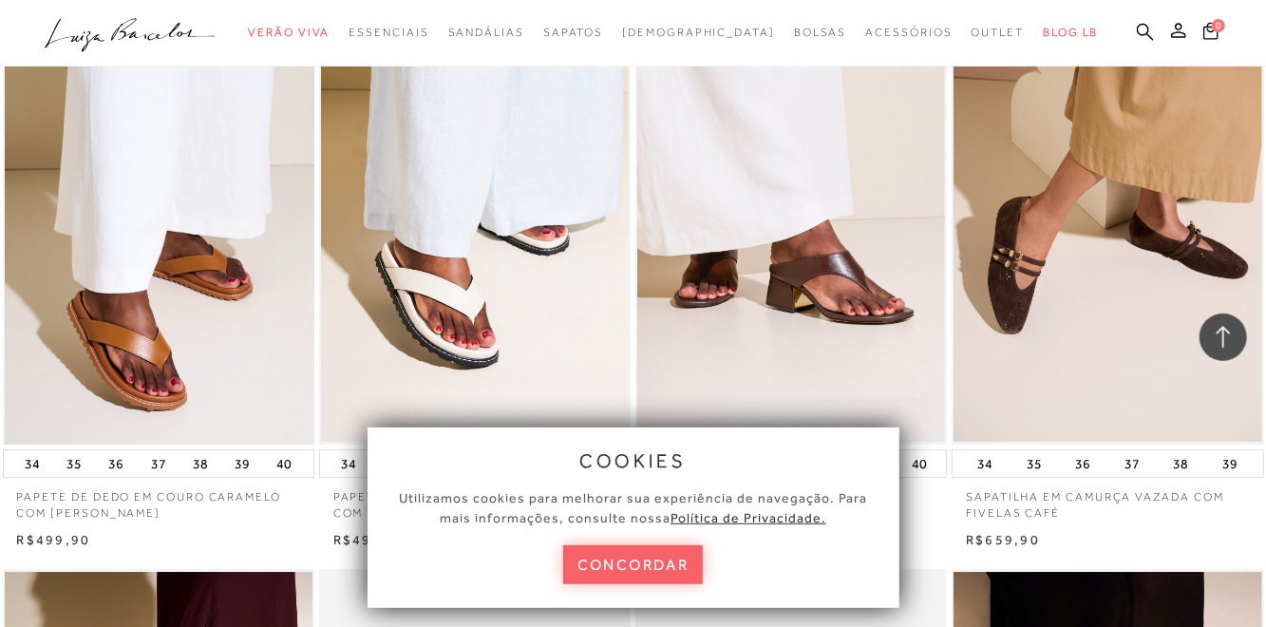
click at [180, 296] on img at bounding box center [160, 210] width 310 height 467
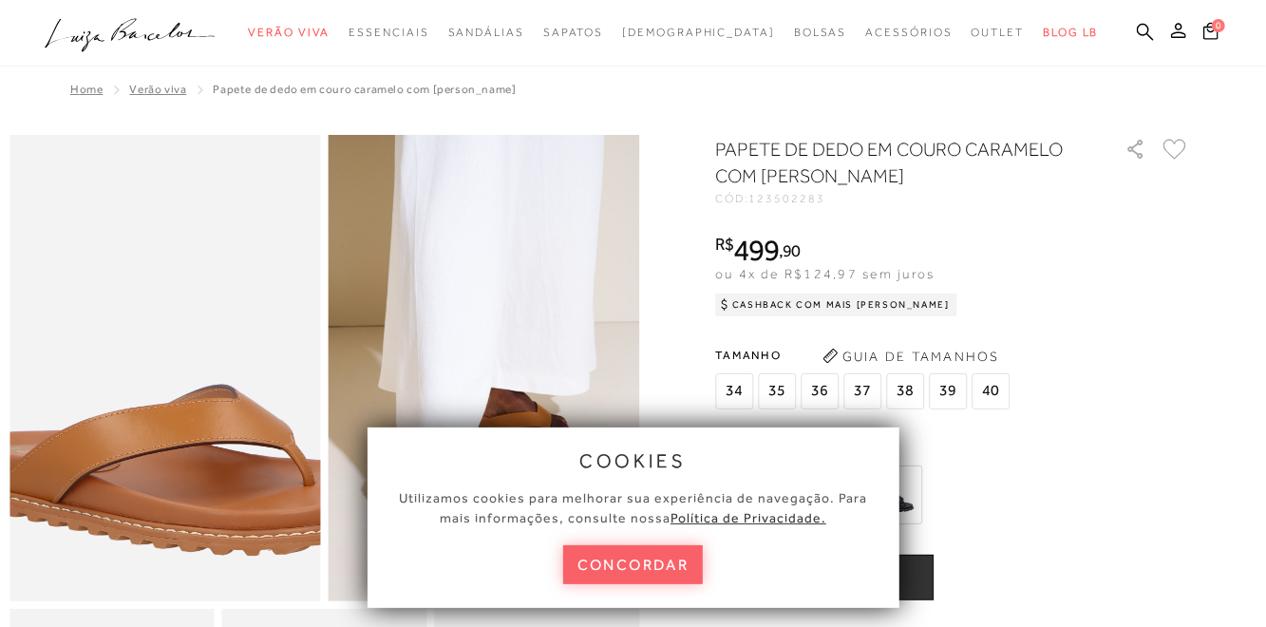
scroll to position [188, 0]
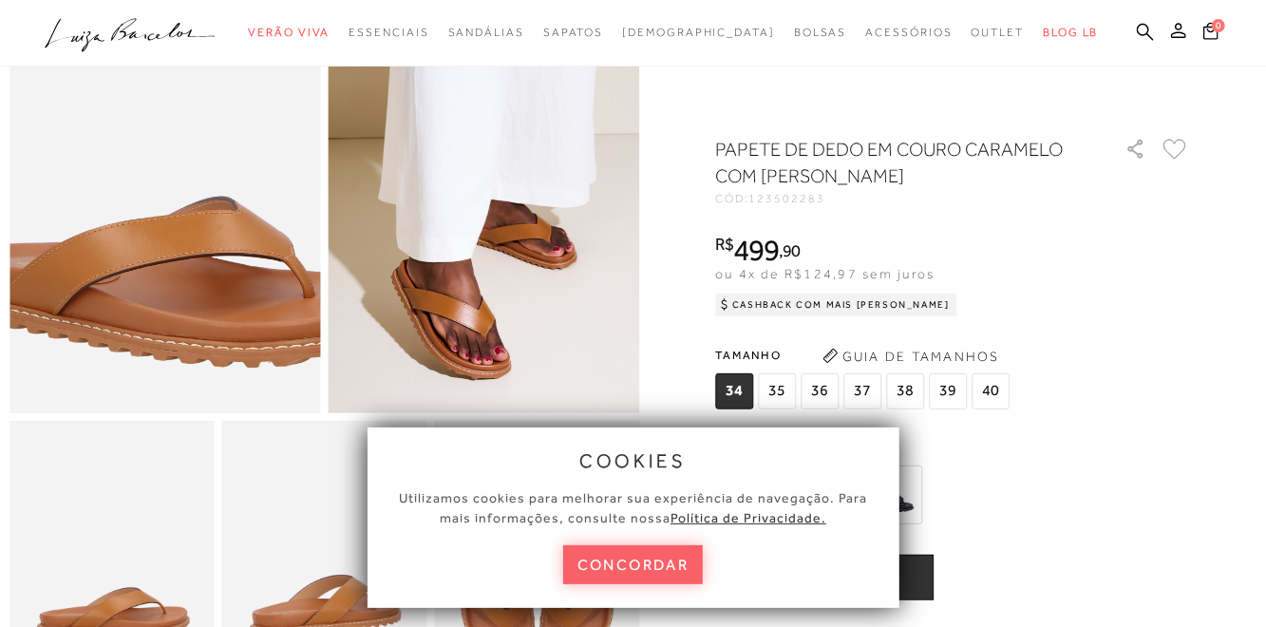
scroll to position [1599, 0]
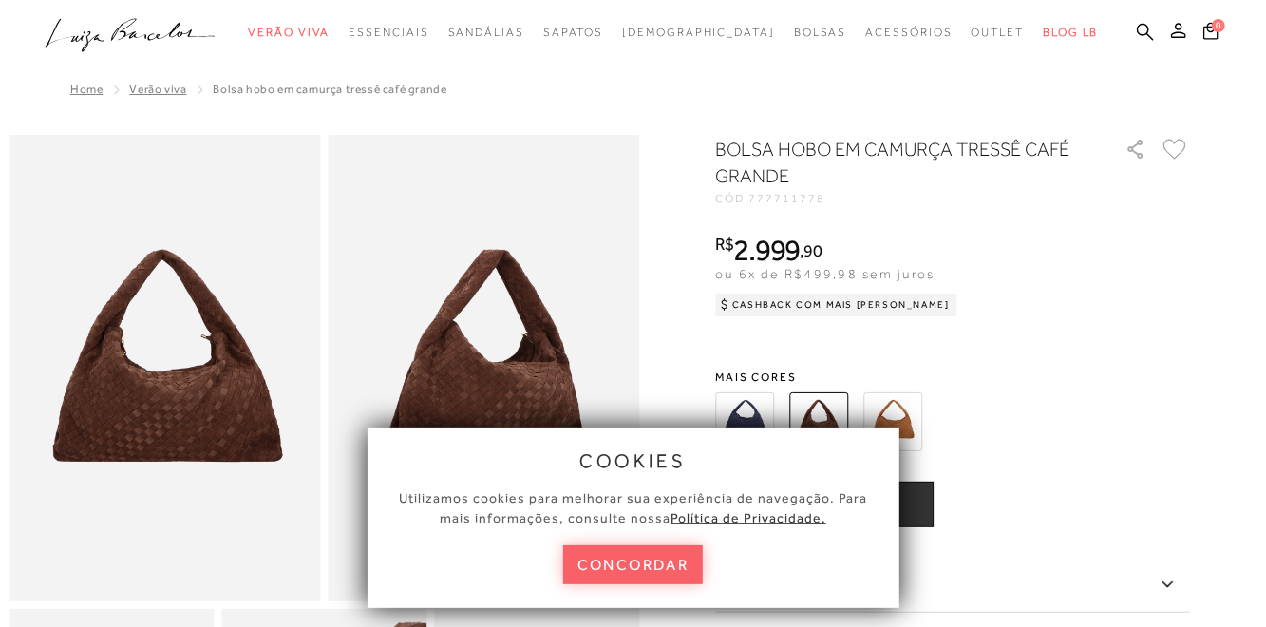
scroll to position [131, 0]
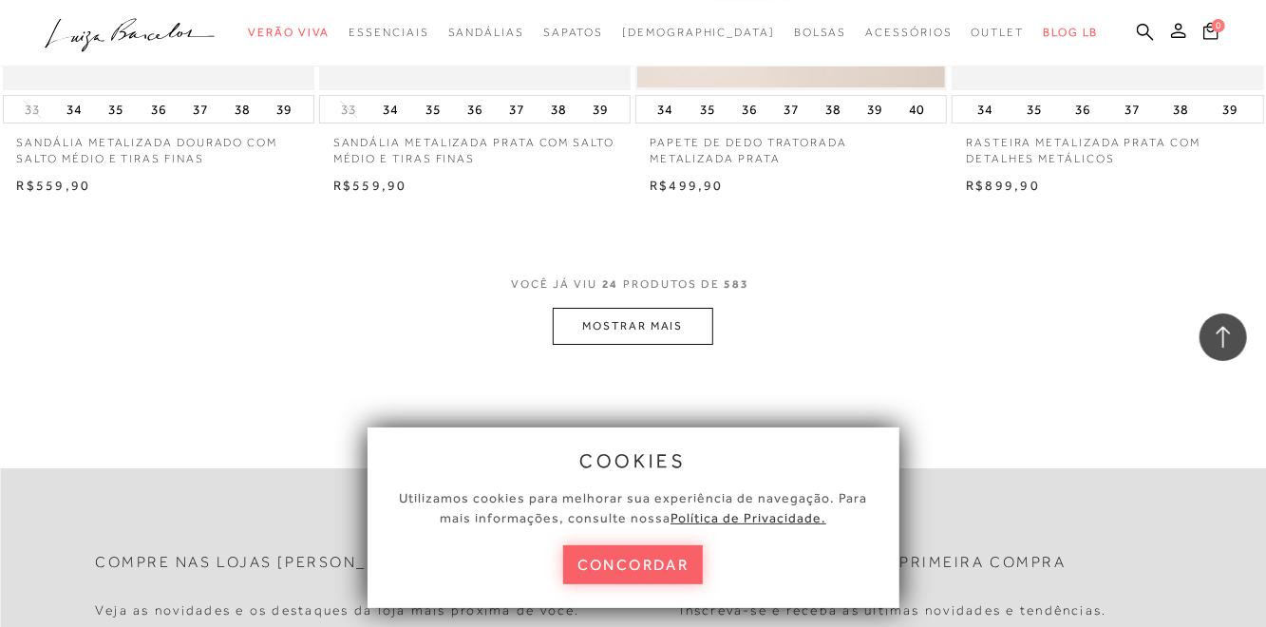
scroll to position [3519, 0]
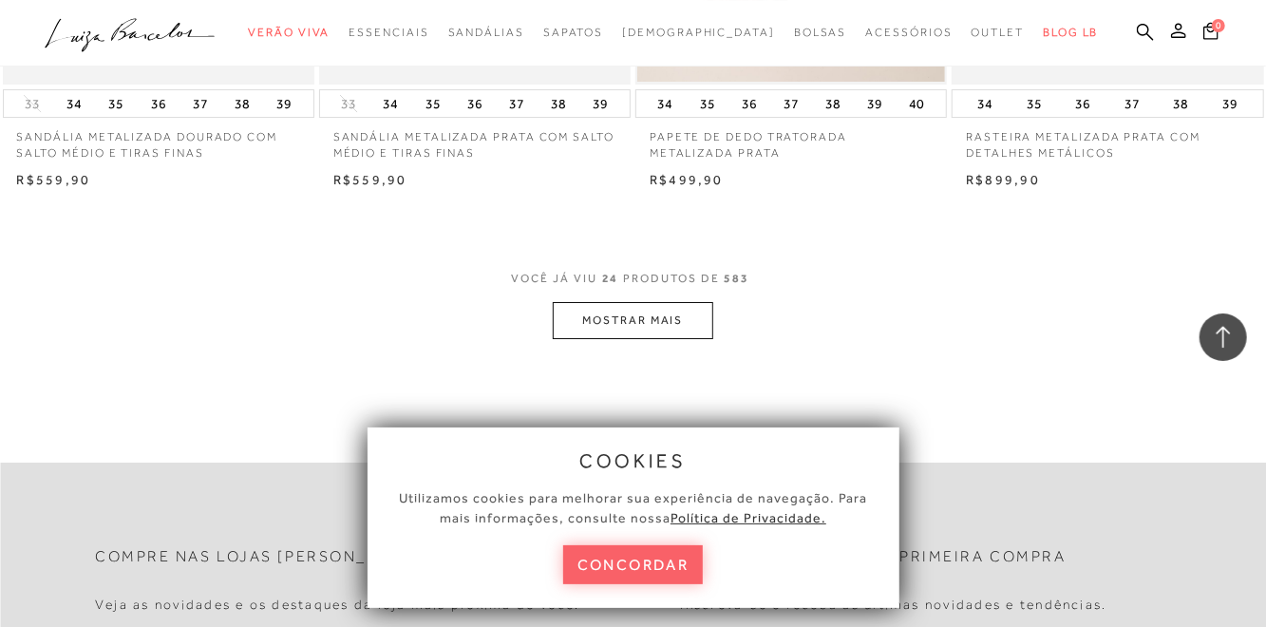
click at [638, 328] on button "MOSTRAR MAIS" at bounding box center [633, 320] width 160 height 37
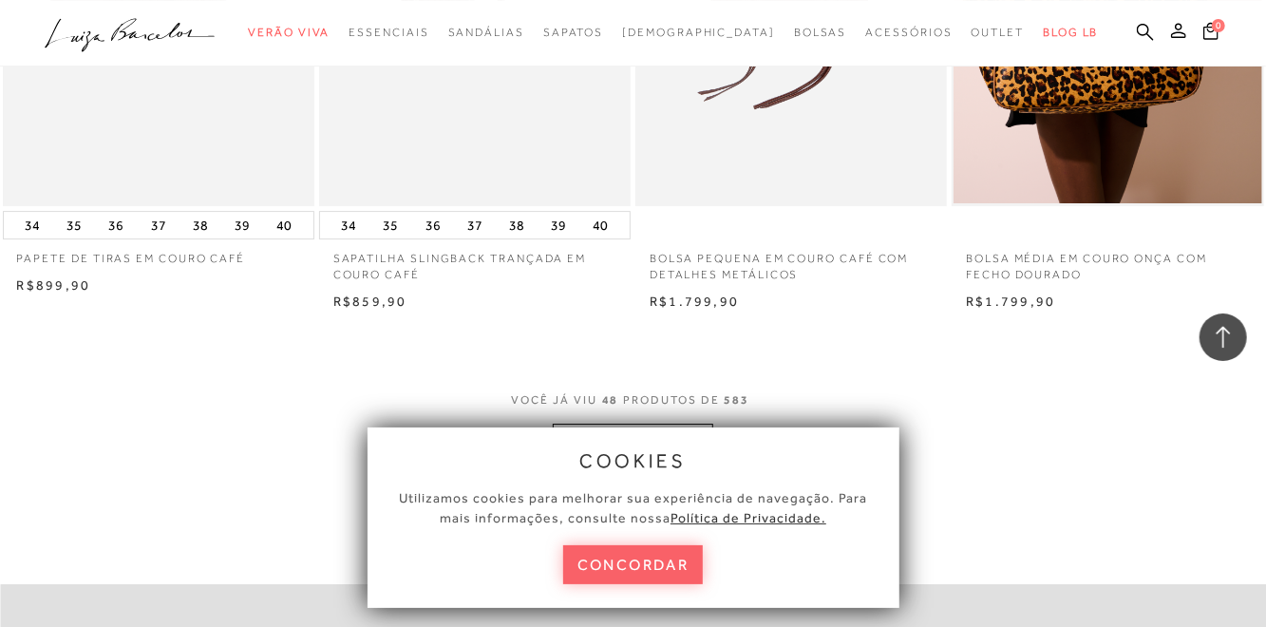
scroll to position [6979, 0]
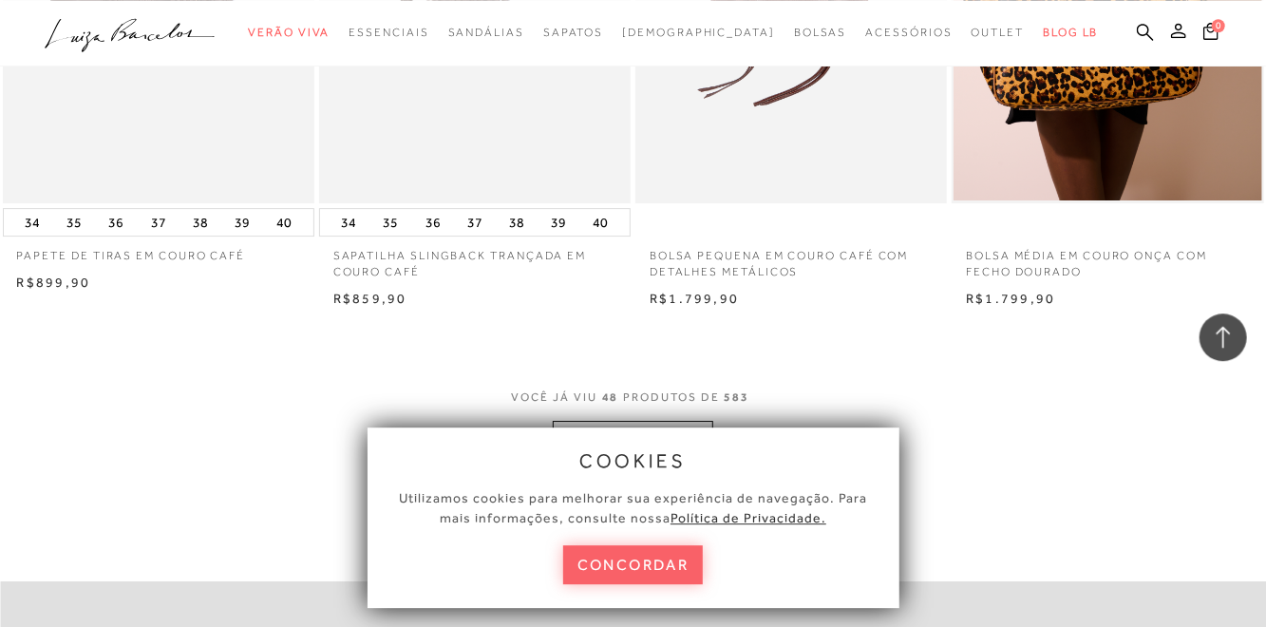
click at [649, 464] on div "cookies Utilizamos cookies para melhorar sua experiência de navegação. Para mai…" at bounding box center [633, 517] width 570 height 218
click at [646, 446] on button "MOSTRAR MAIS" at bounding box center [633, 439] width 160 height 37
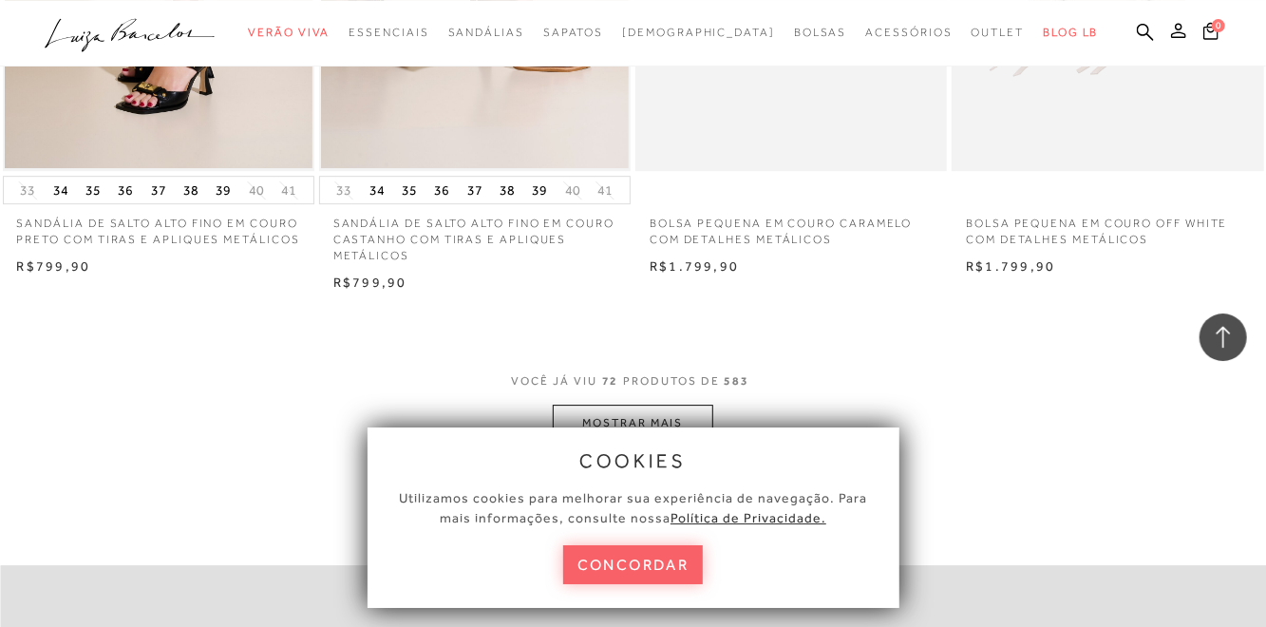
scroll to position [10581, 0]
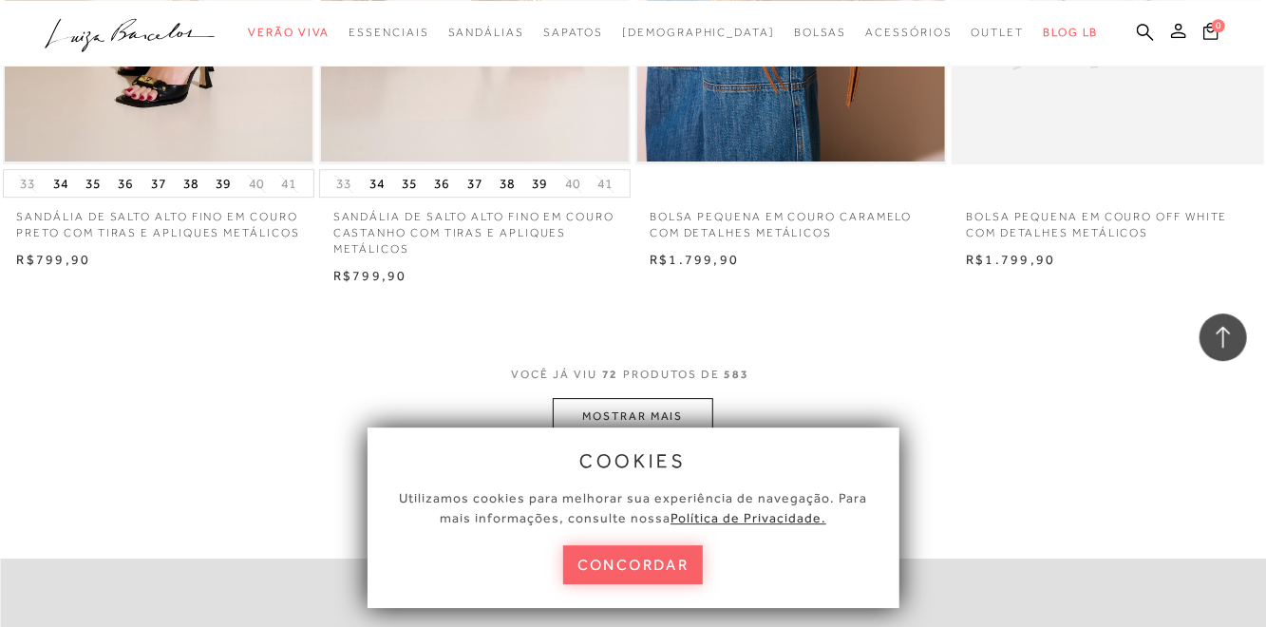
click at [647, 421] on button "MOSTRAR MAIS" at bounding box center [633, 416] width 160 height 37
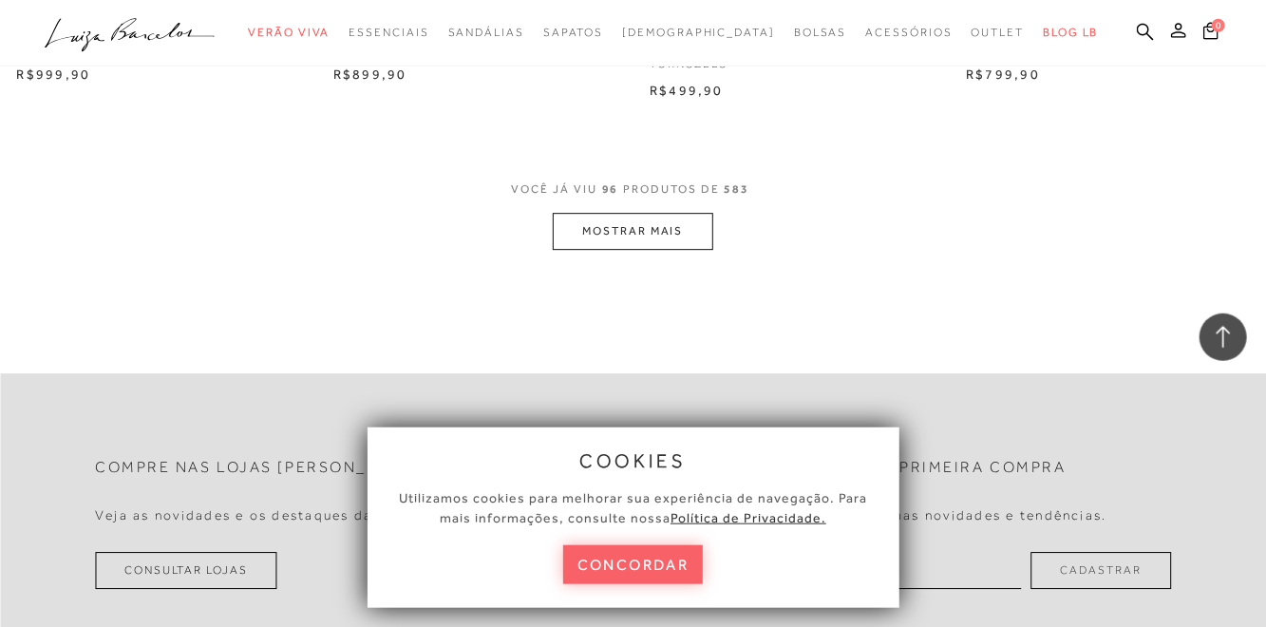
scroll to position [14346, 0]
click at [609, 237] on button "MOSTRAR MAIS" at bounding box center [633, 230] width 160 height 37
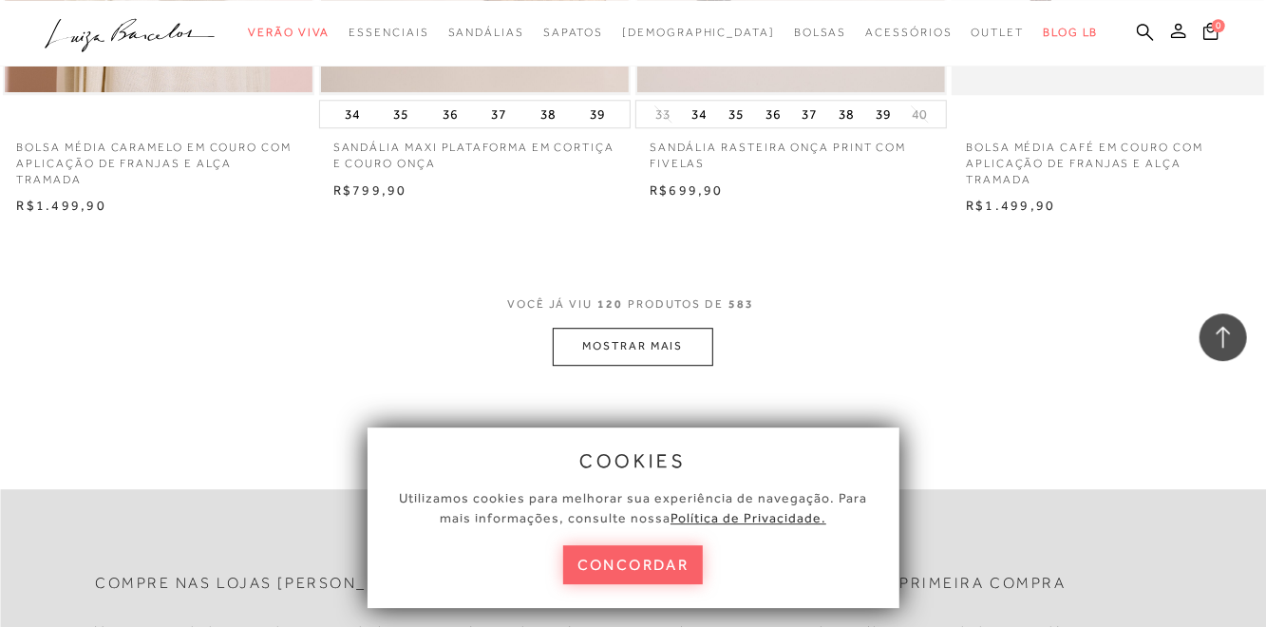
scroll to position [17826, 0]
click at [623, 330] on button "MOSTRAR MAIS" at bounding box center [633, 344] width 160 height 37
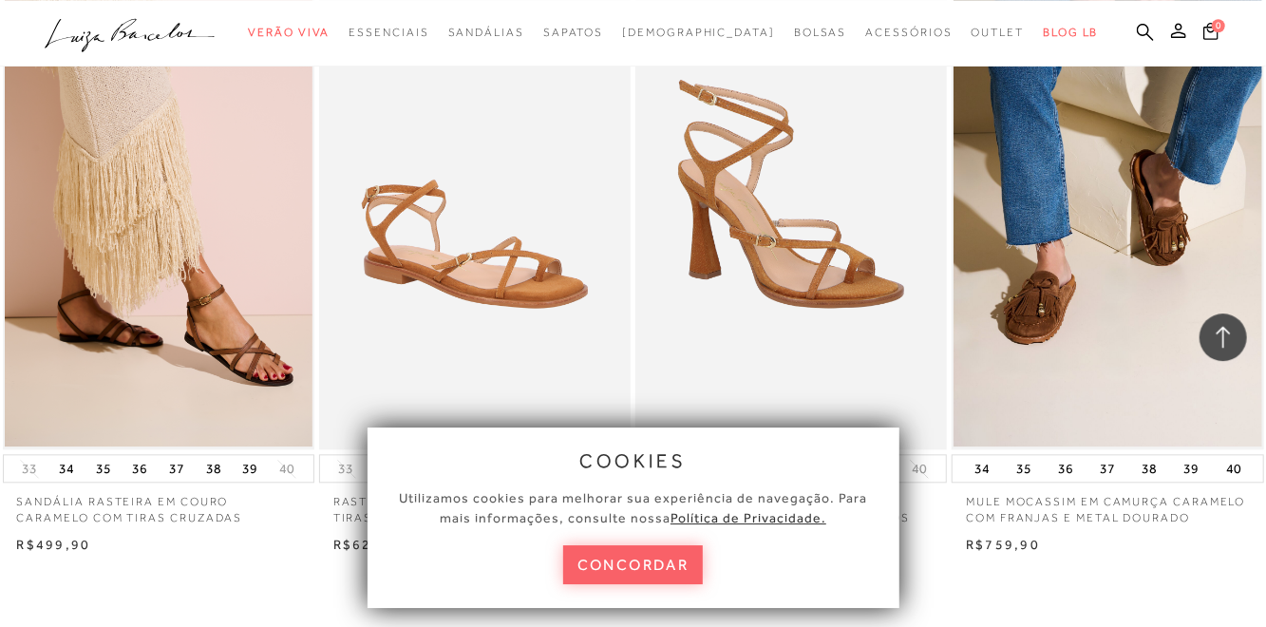
scroll to position [21097, 0]
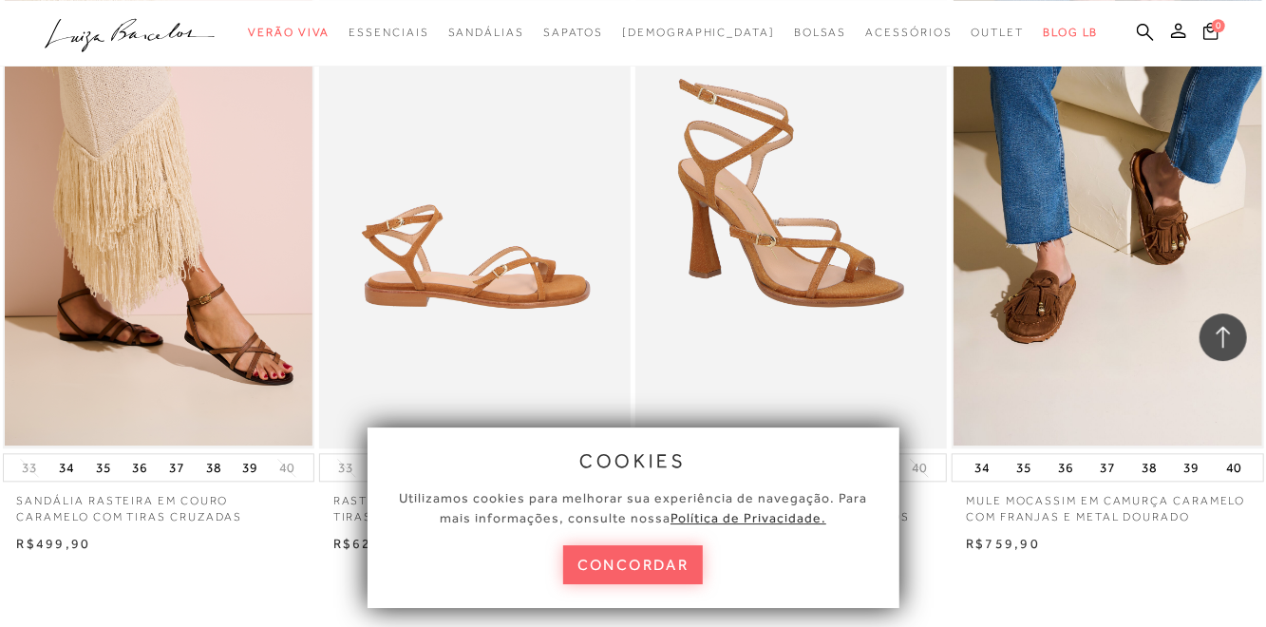
click at [566, 287] on img at bounding box center [476, 214] width 310 height 467
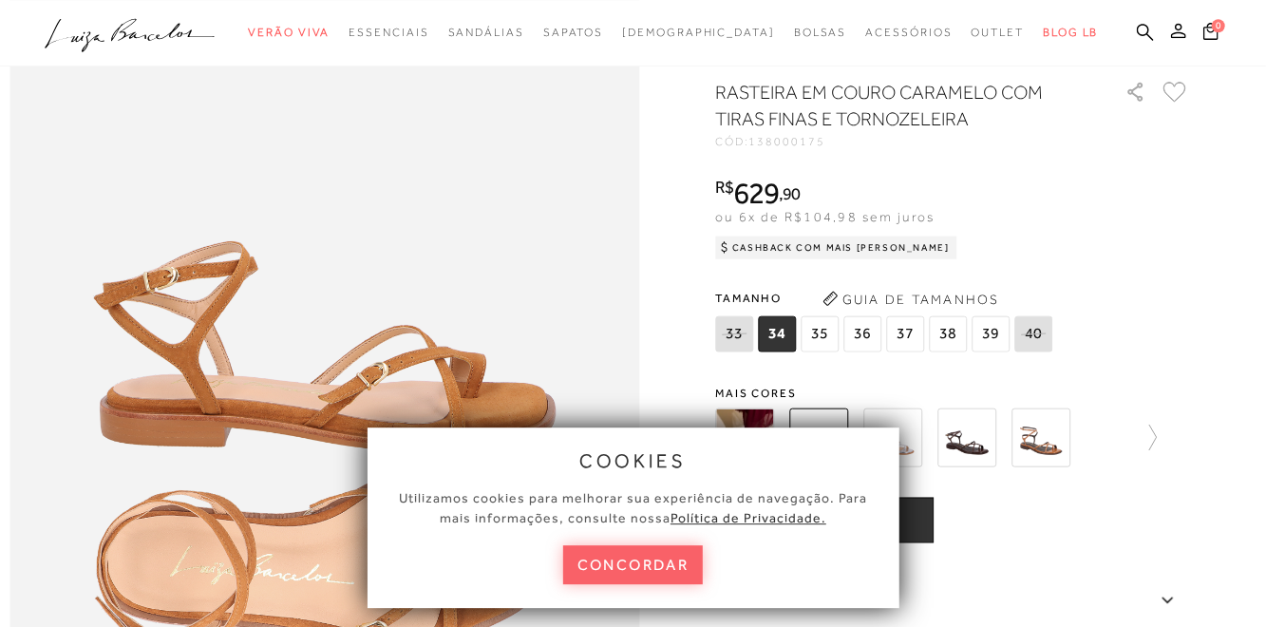
scroll to position [955, 0]
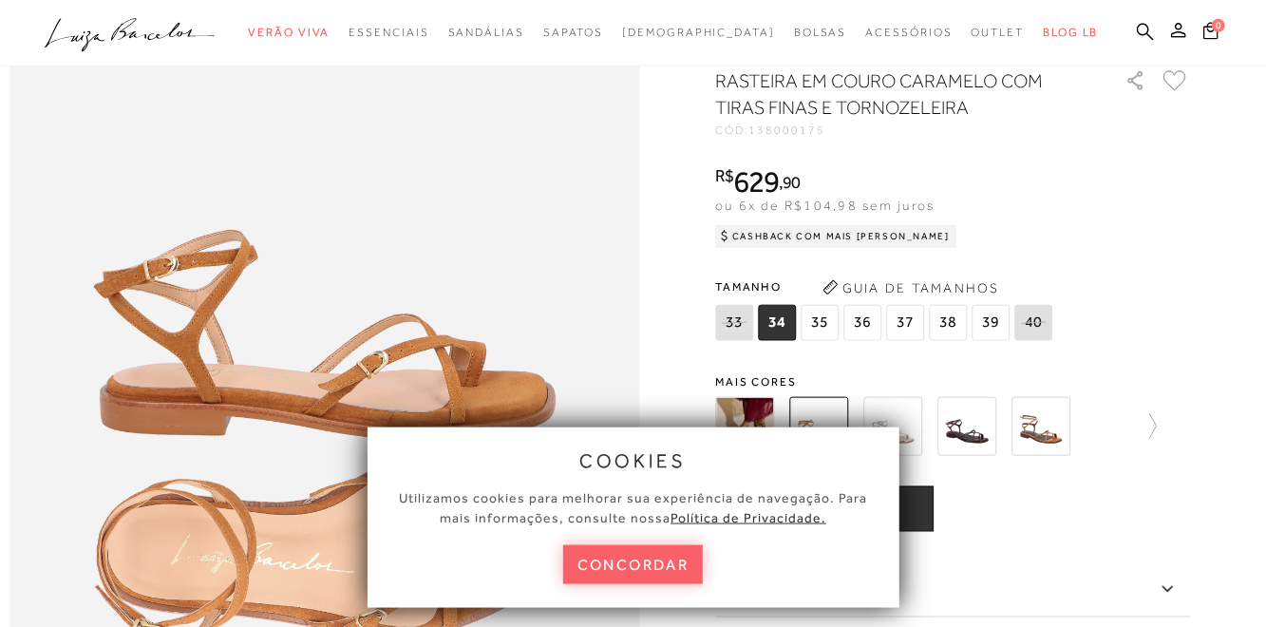
click at [741, 439] on img at bounding box center [744, 426] width 59 height 59
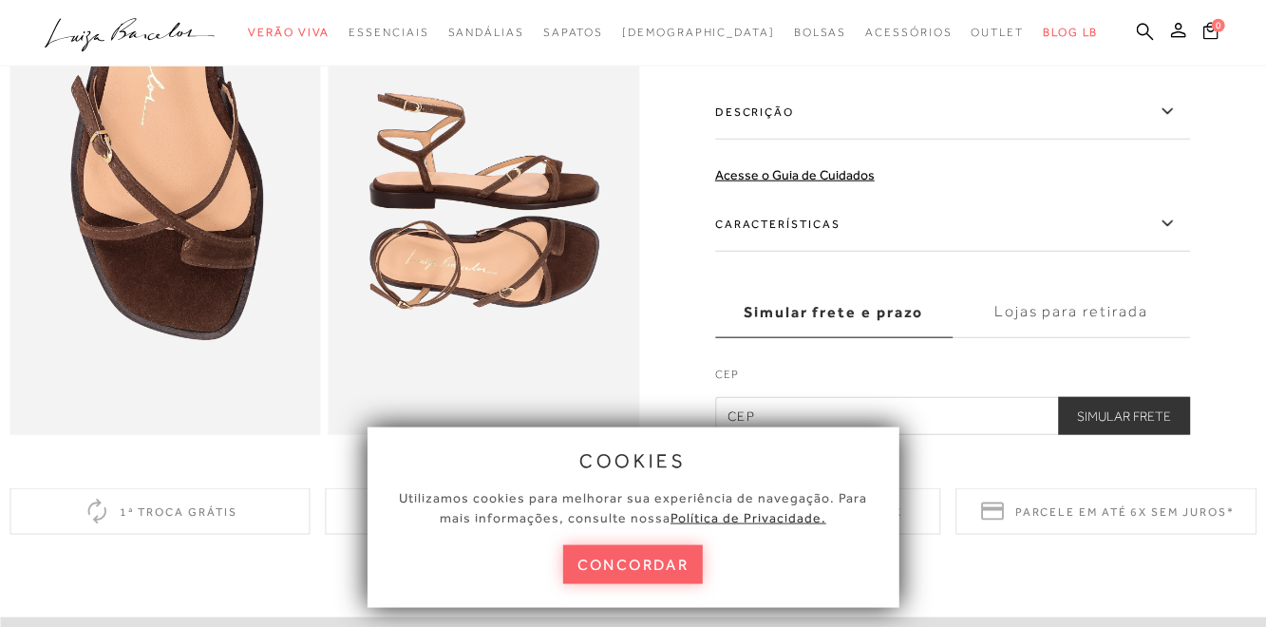
click at [728, 140] on label "Descrição" at bounding box center [952, 112] width 475 height 55
click at [0, 0] on input "Descrição" at bounding box center [0, 0] width 0 height 0
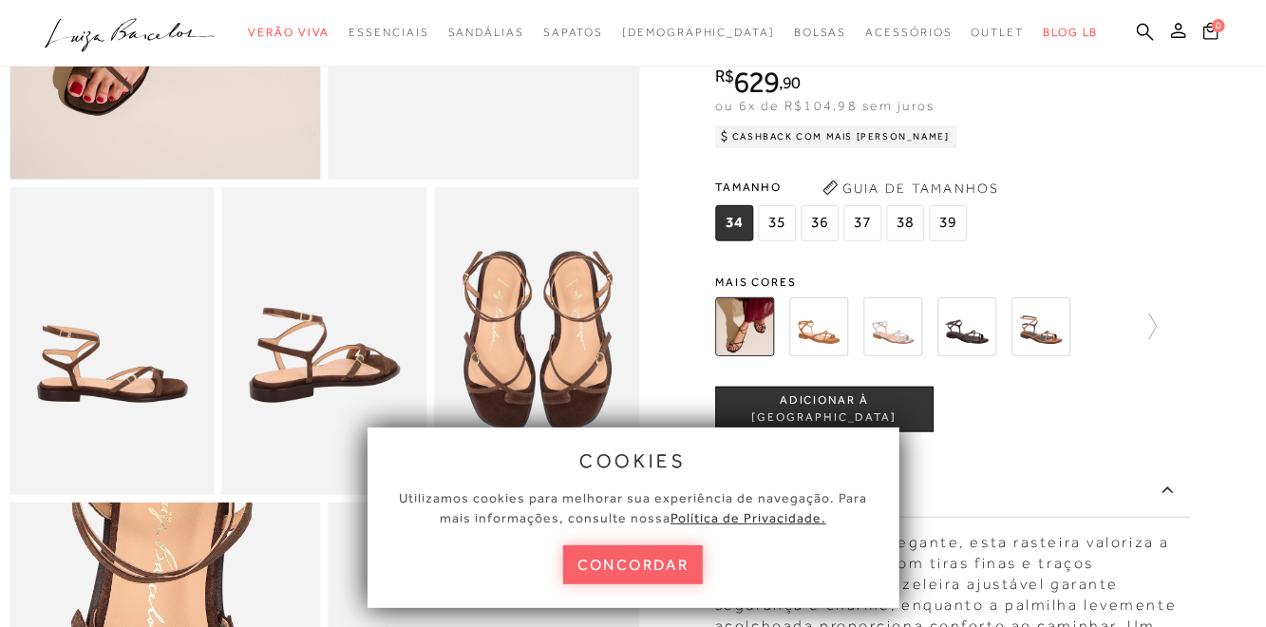
scroll to position [444, 0]
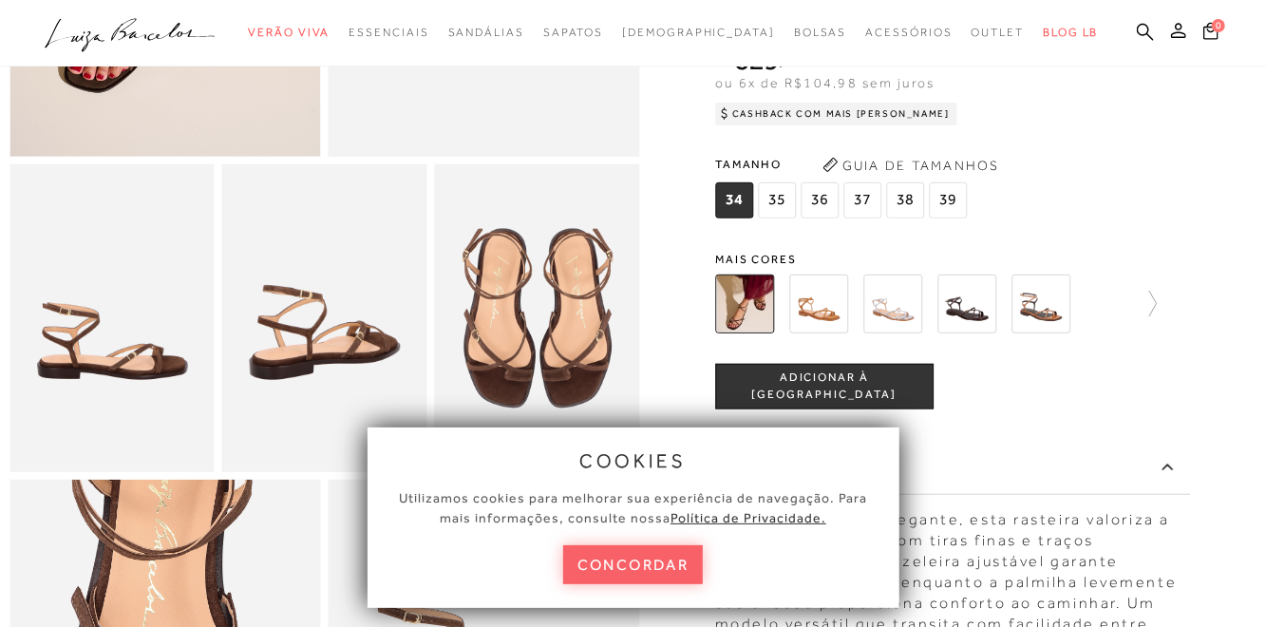
click at [900, 322] on img at bounding box center [892, 303] width 59 height 59
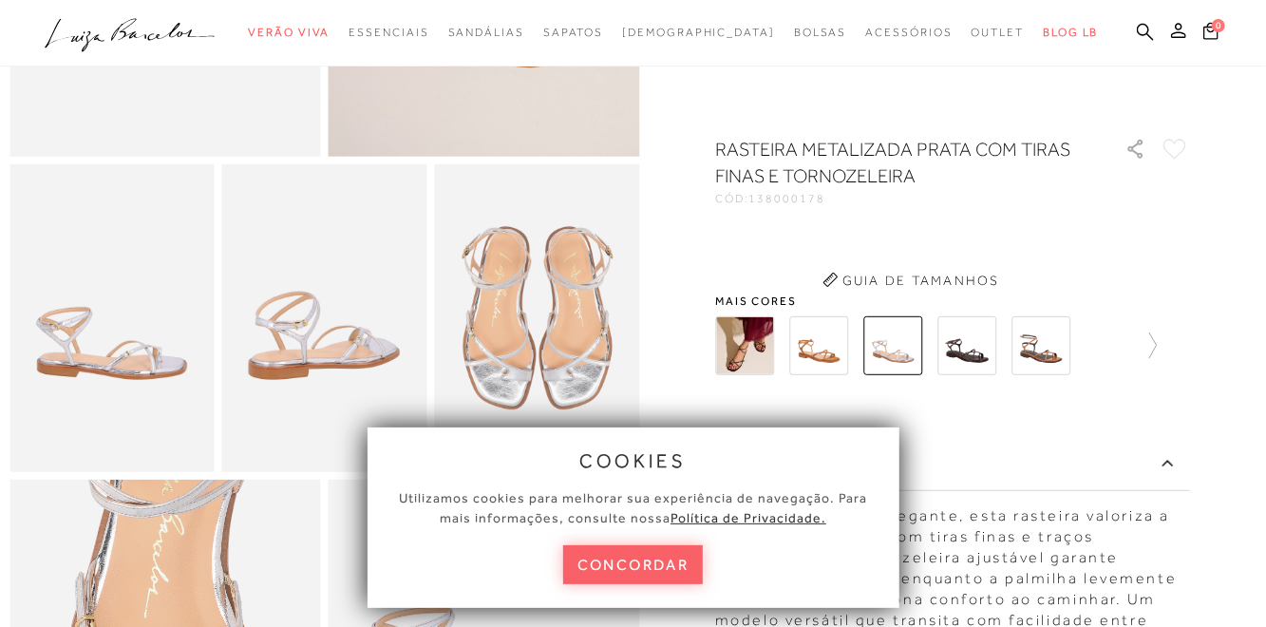
click at [894, 317] on img at bounding box center [892, 345] width 59 height 59
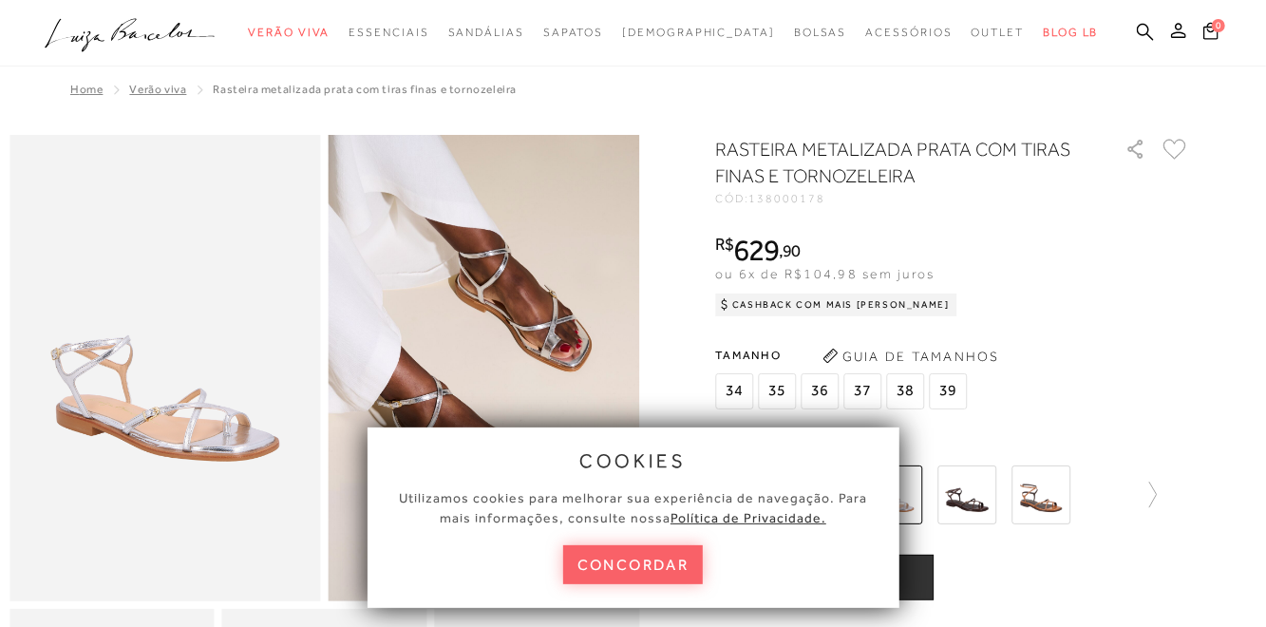
scroll to position [444, 0]
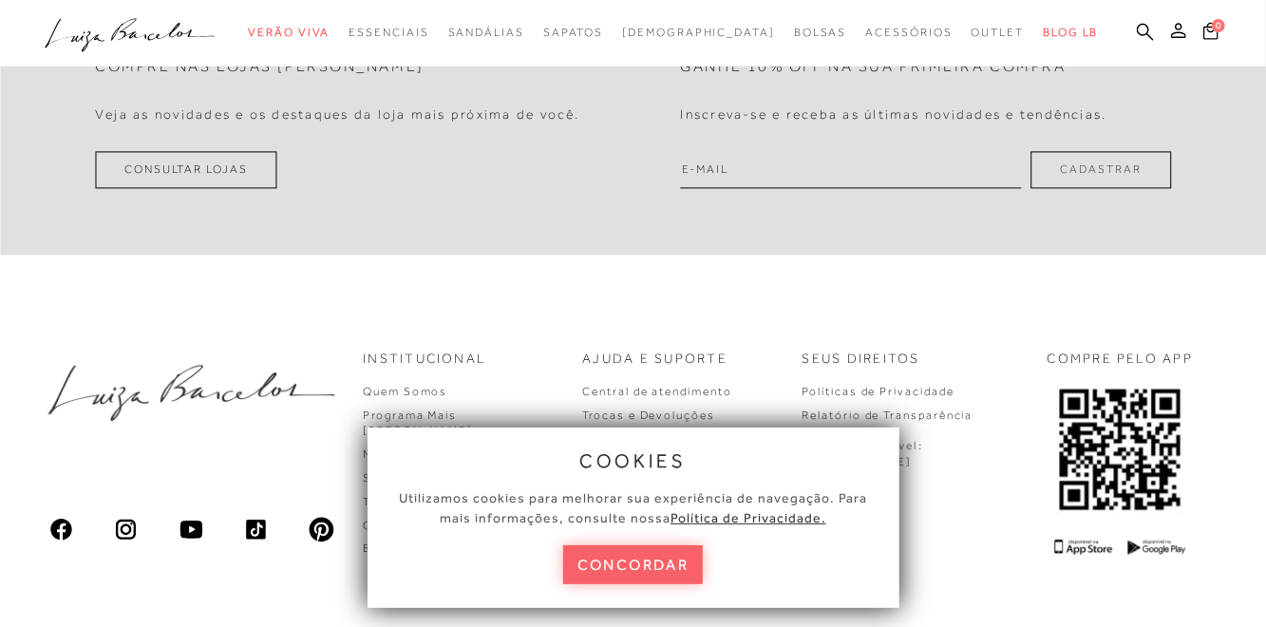
scroll to position [1297, 0]
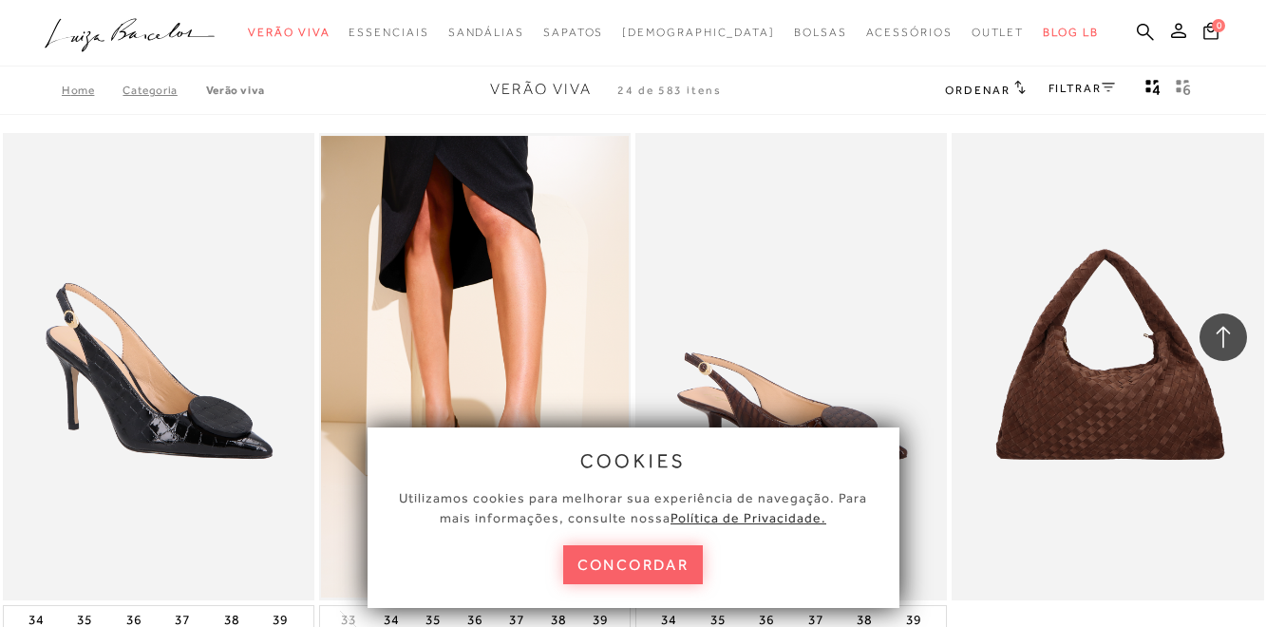
scroll to position [3668, 0]
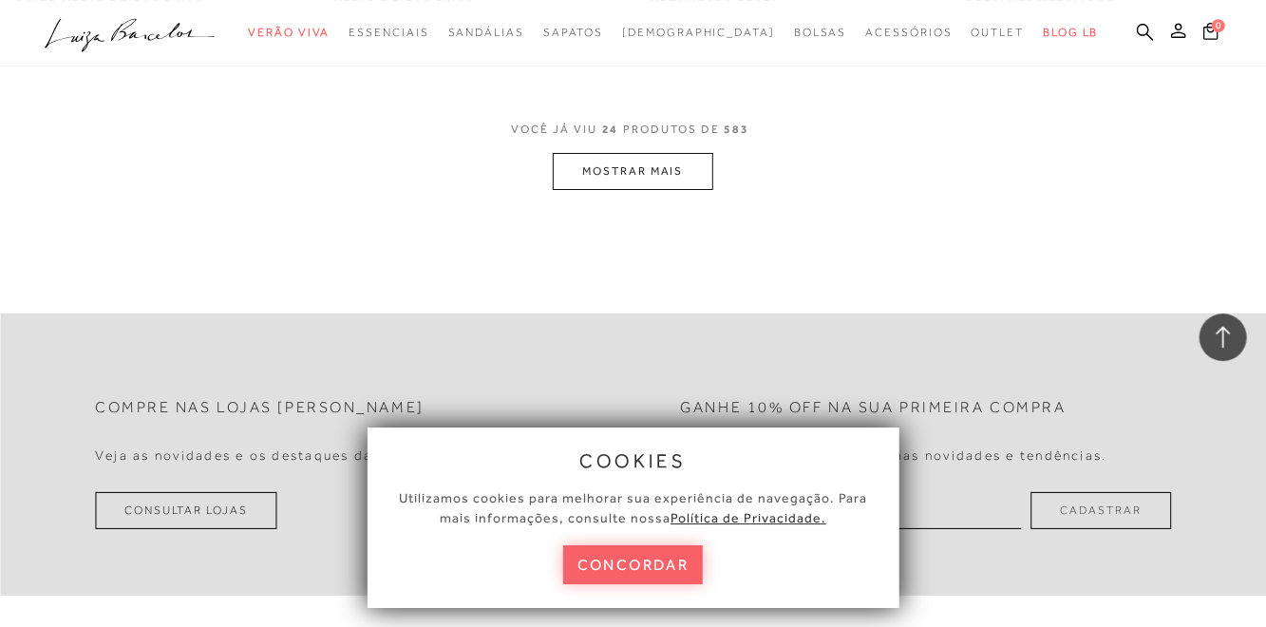
click at [625, 178] on button "MOSTRAR MAIS" at bounding box center [633, 171] width 160 height 37
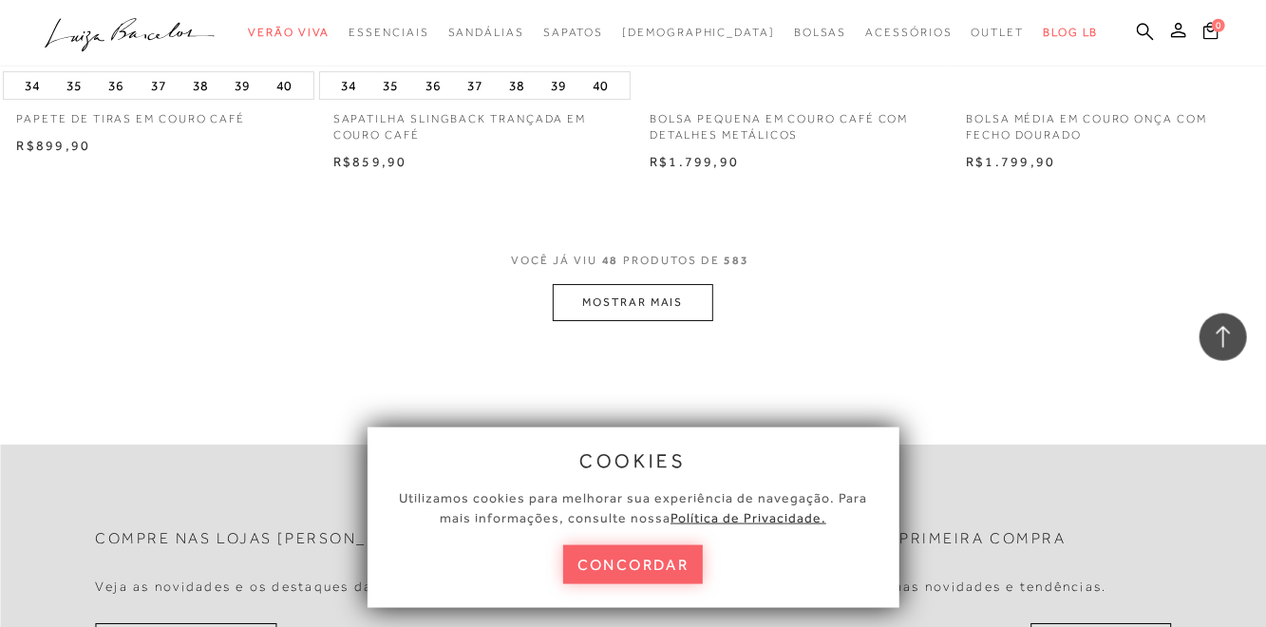
scroll to position [7118, 0]
click at [614, 305] on button "MOSTRAR MAIS" at bounding box center [633, 300] width 160 height 37
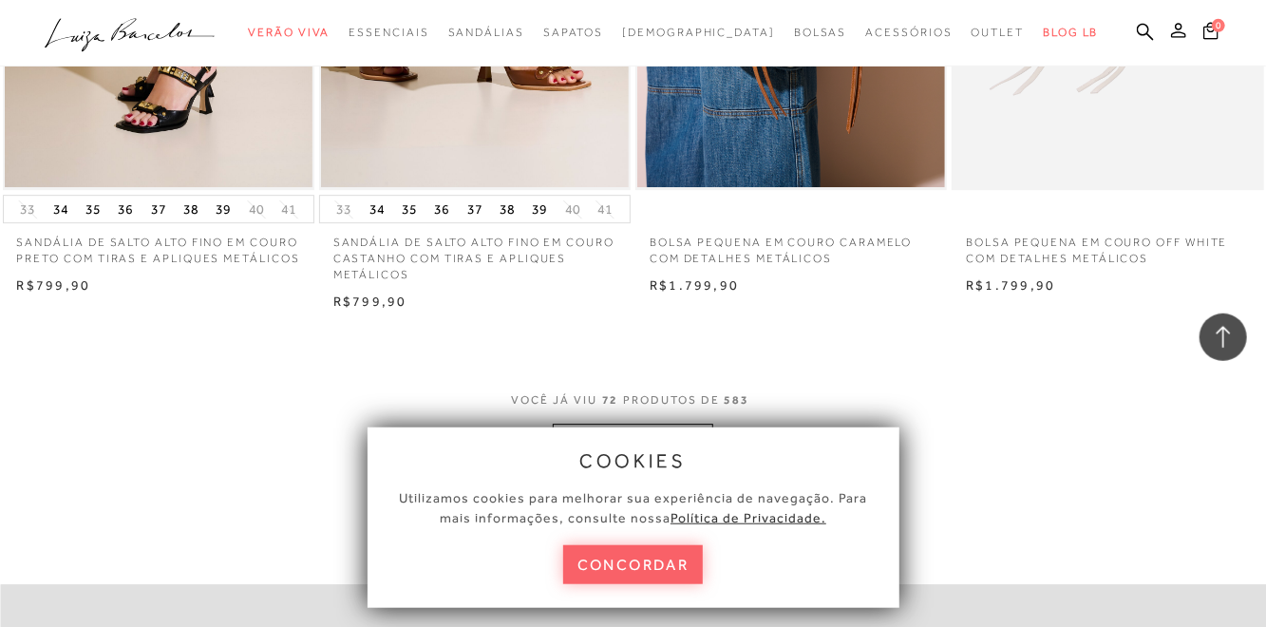
scroll to position [10559, 0]
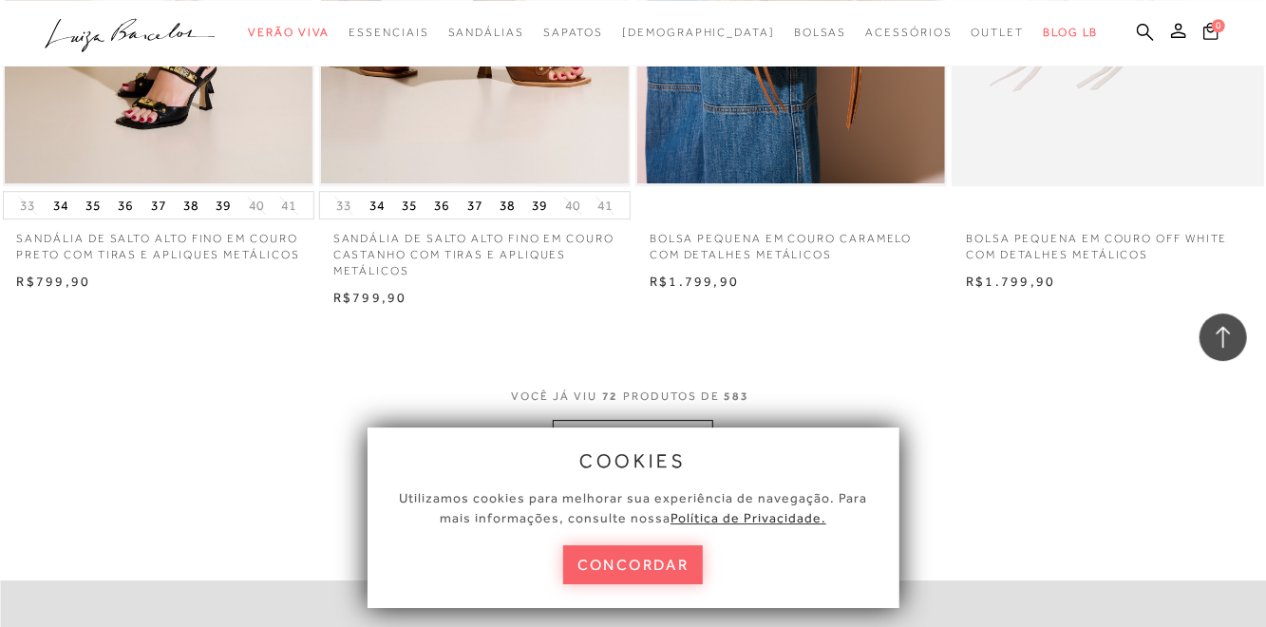
click at [641, 447] on button "MOSTRAR MAIS" at bounding box center [633, 438] width 160 height 37
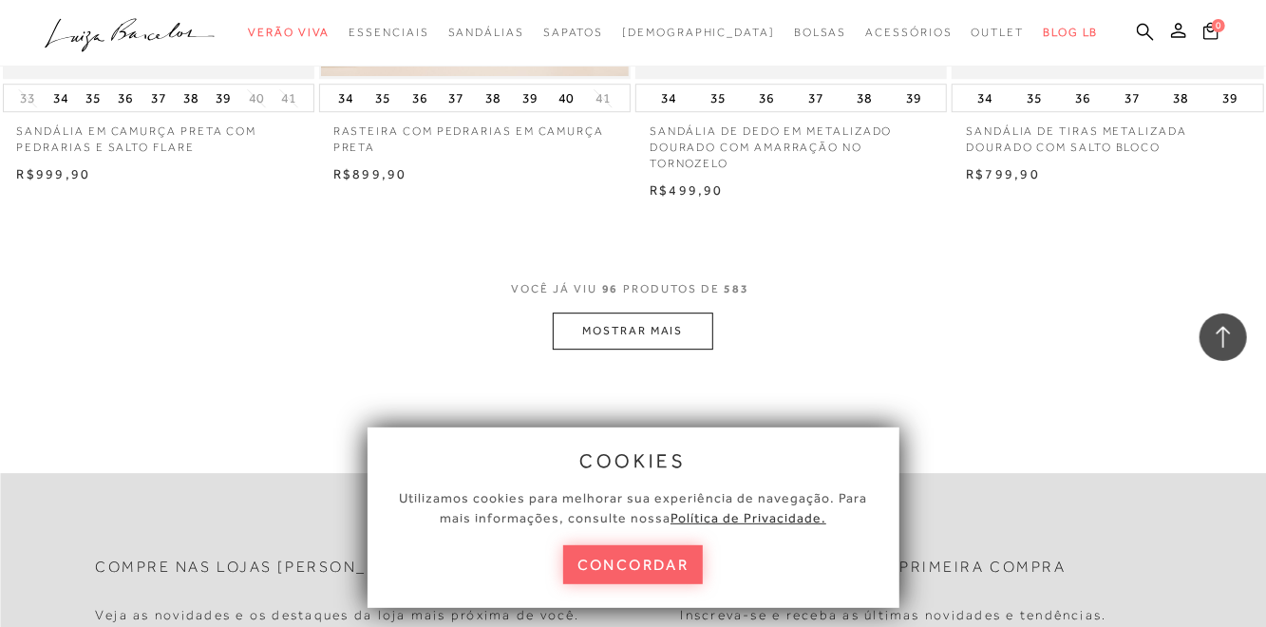
scroll to position [14246, 0]
click at [628, 330] on button "MOSTRAR MAIS" at bounding box center [633, 329] width 160 height 37
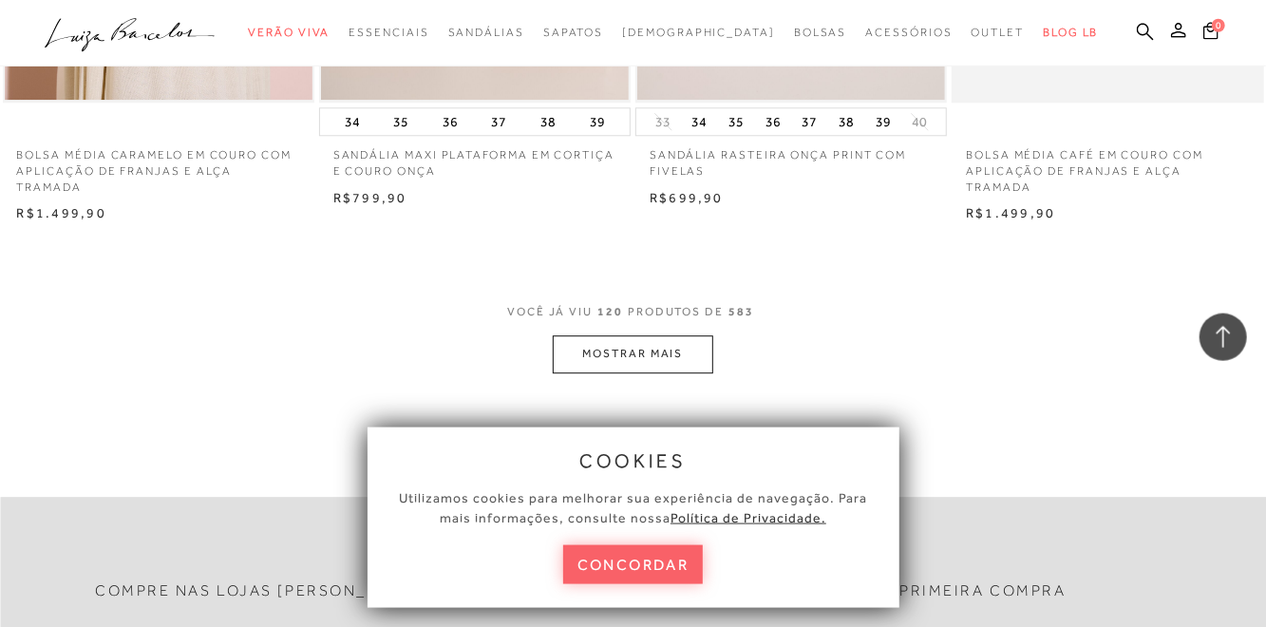
scroll to position [17823, 0]
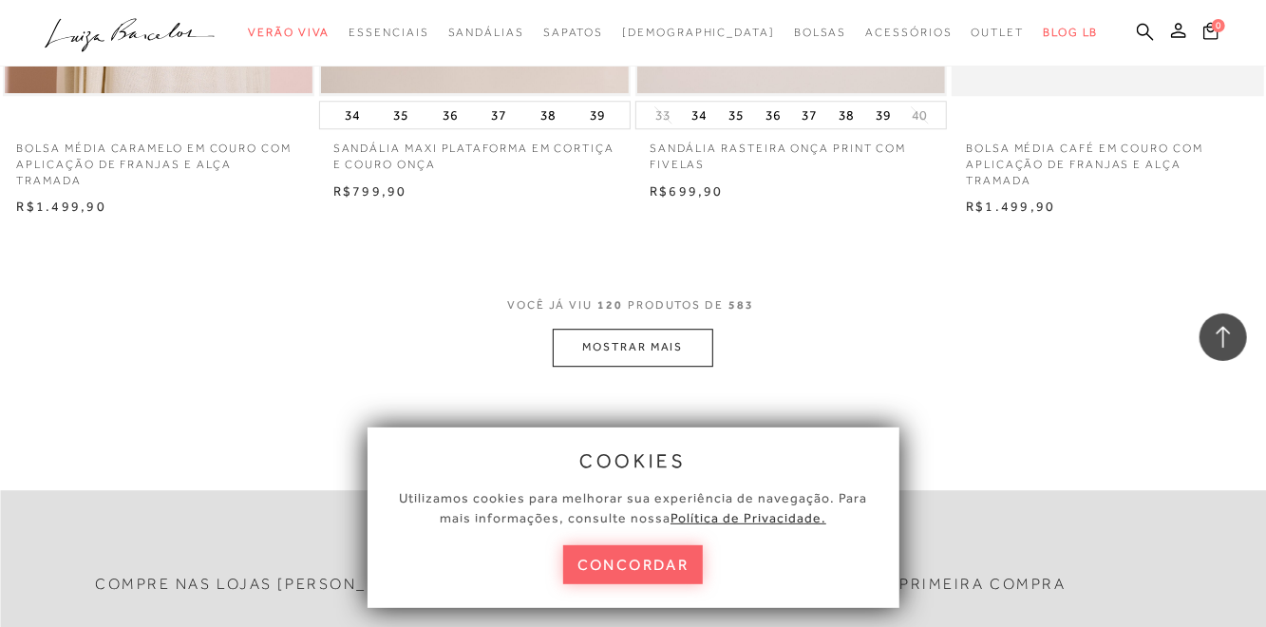
click at [653, 343] on button "MOSTRAR MAIS" at bounding box center [633, 347] width 160 height 37
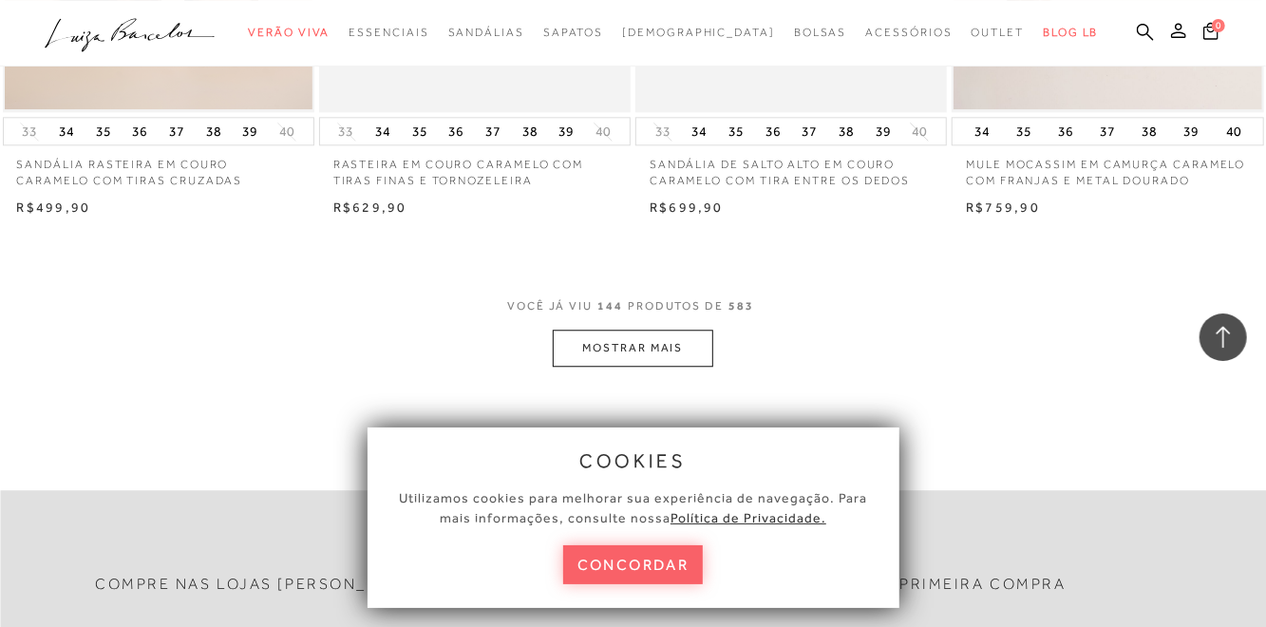
scroll to position [21433, 0]
click at [641, 344] on button "MOSTRAR MAIS" at bounding box center [633, 347] width 160 height 37
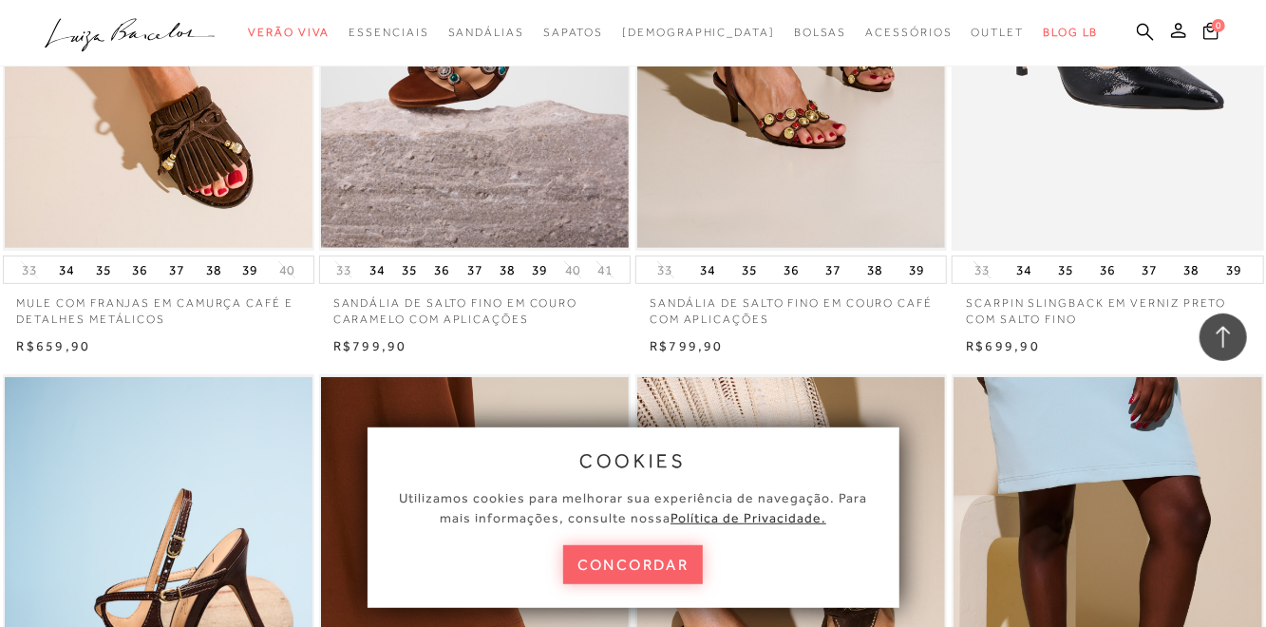
scroll to position [23627, 0]
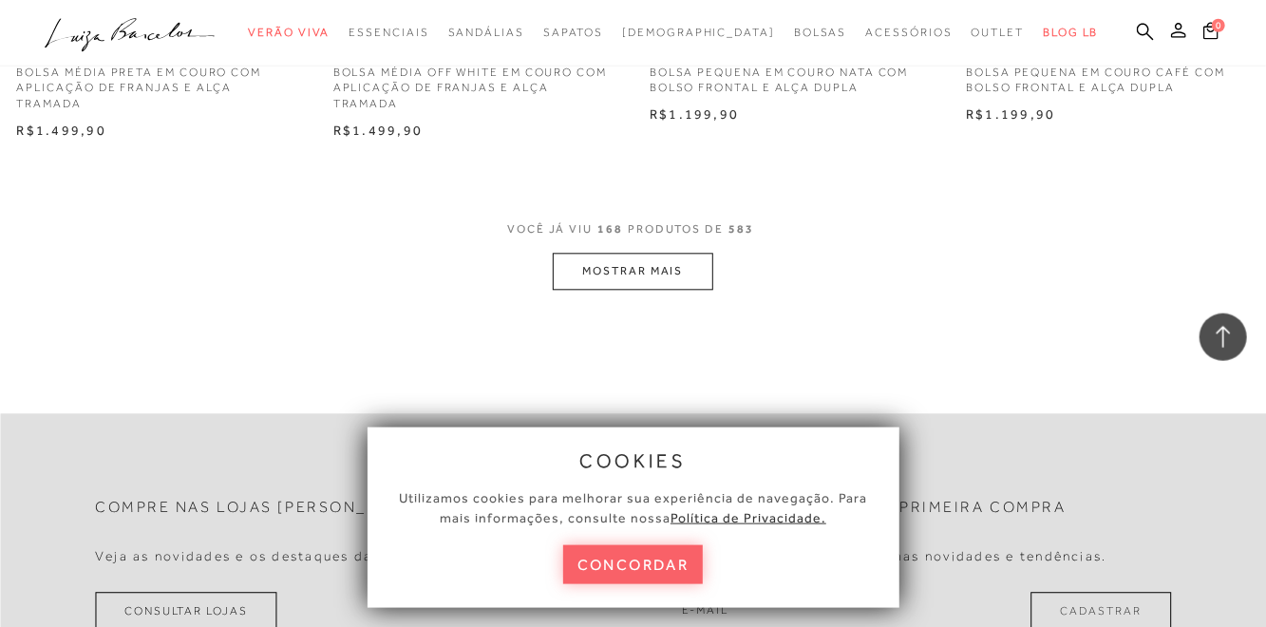
scroll to position [25078, 0]
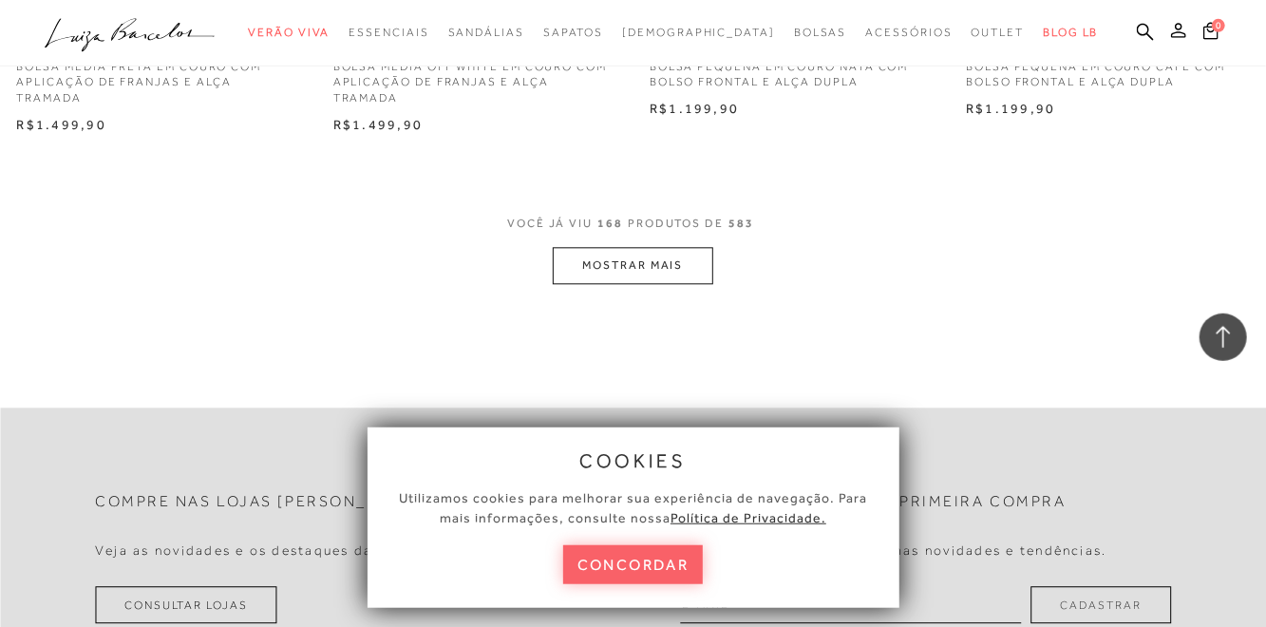
click at [633, 248] on button "MOSTRAR MAIS" at bounding box center [633, 266] width 160 height 37
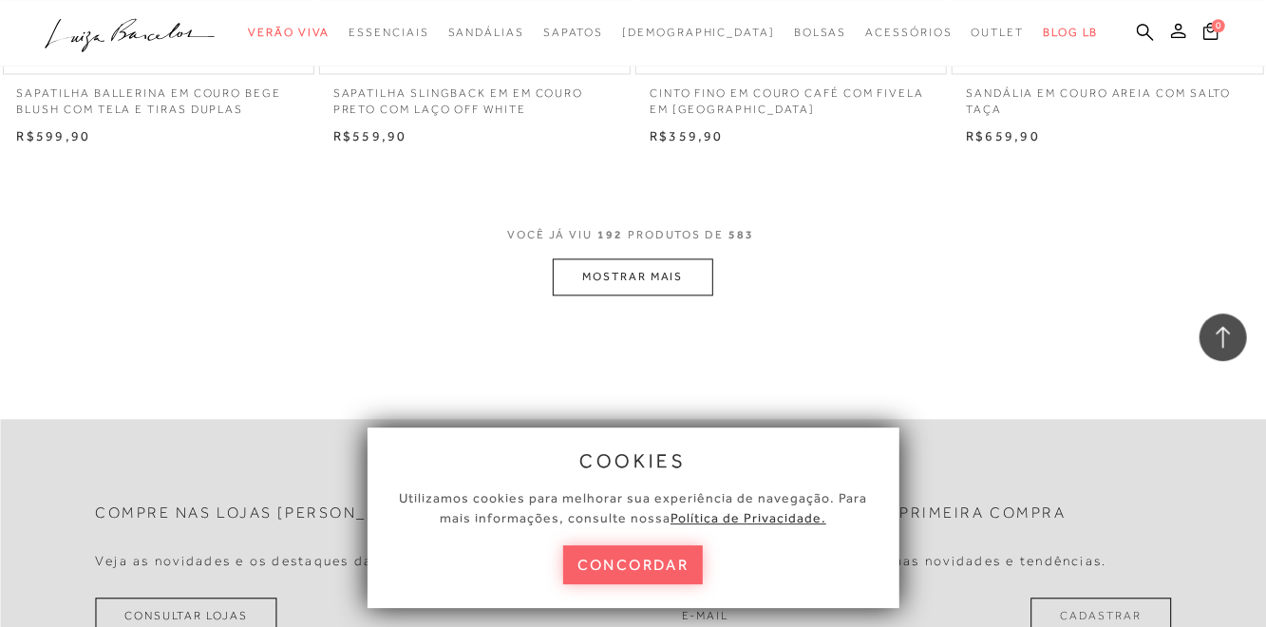
scroll to position [28671, 0]
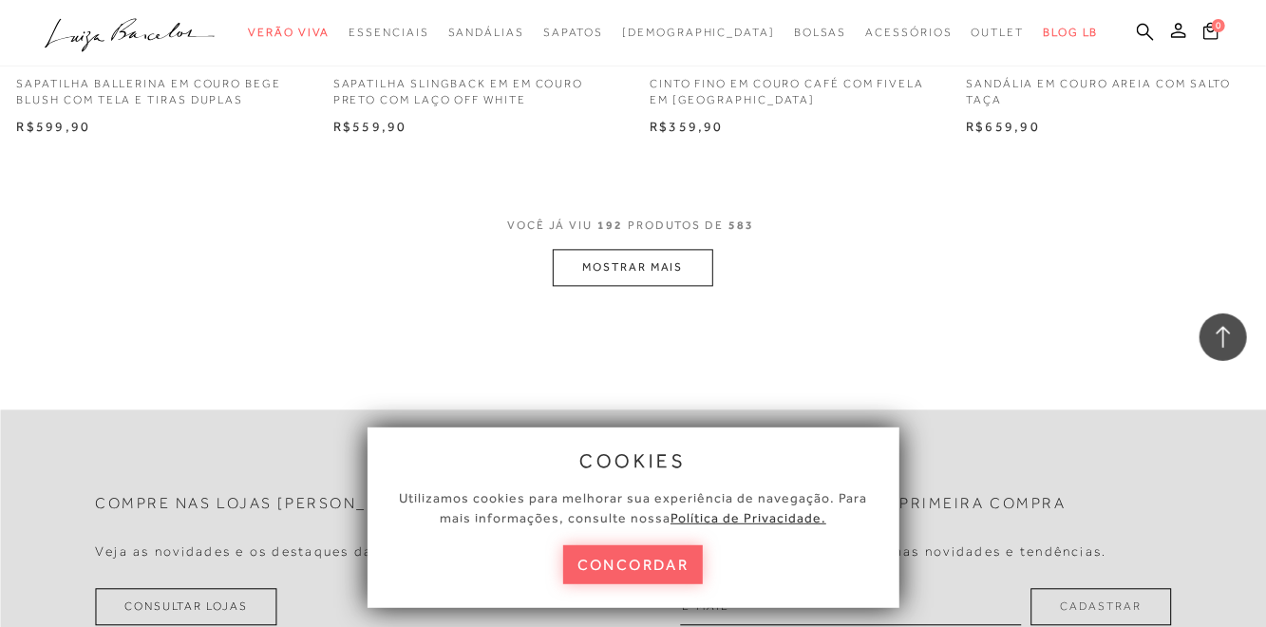
click at [631, 250] on button "MOSTRAR MAIS" at bounding box center [633, 268] width 160 height 37
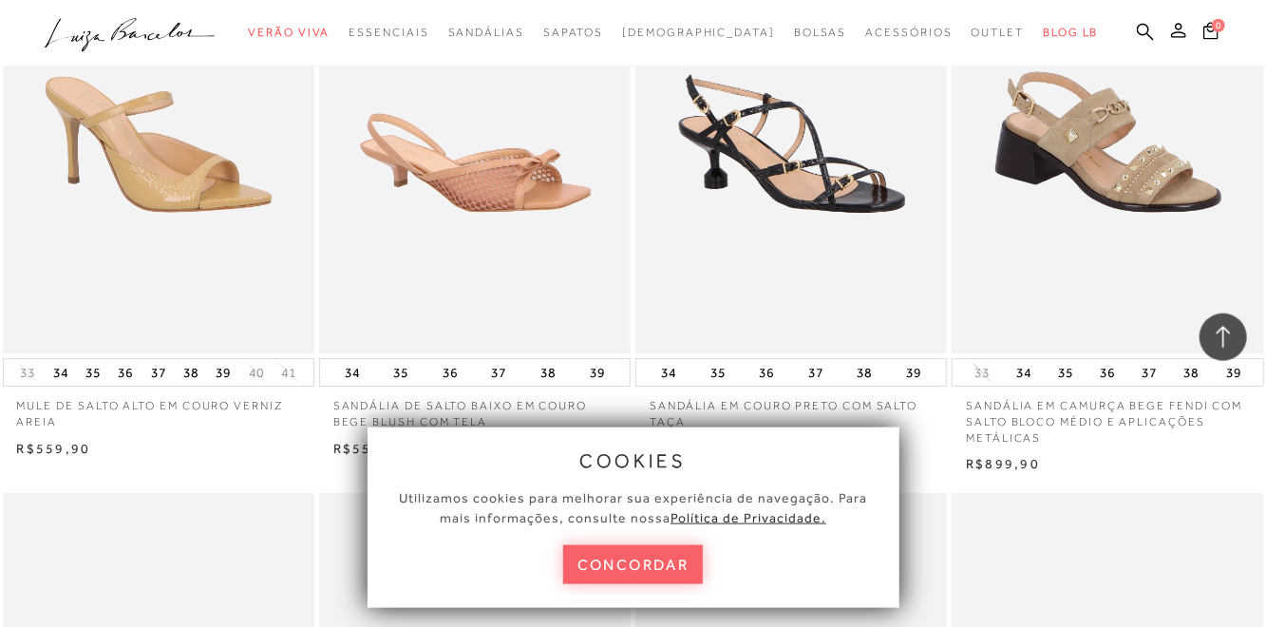
scroll to position [30123, 0]
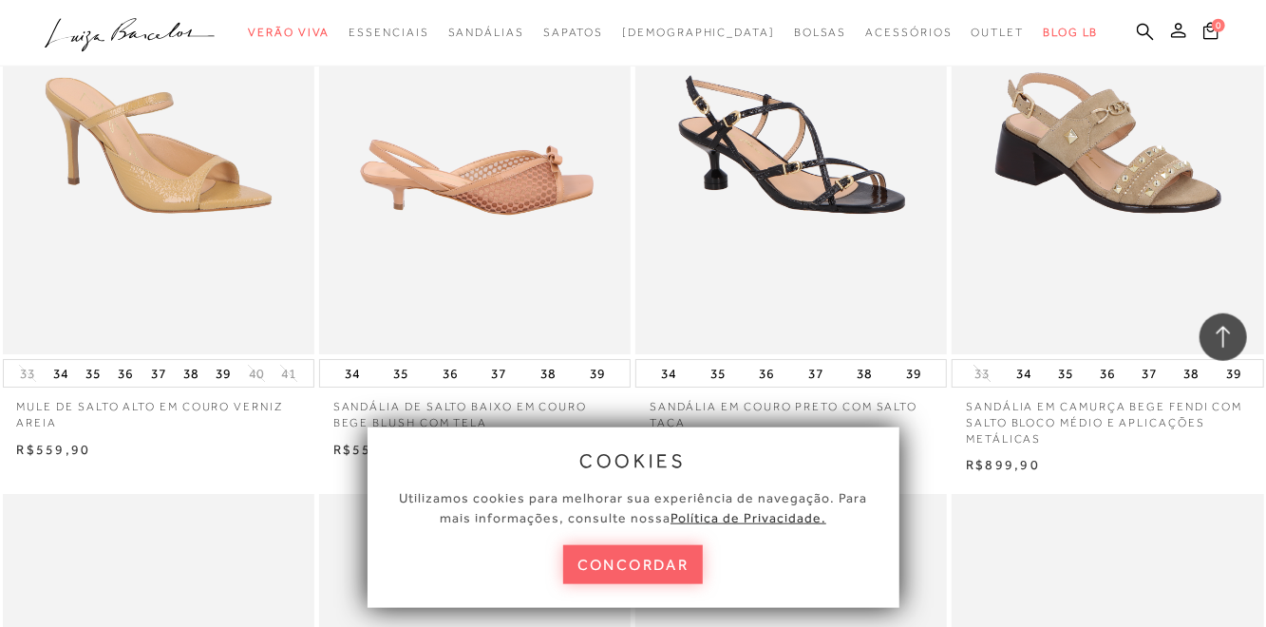
click at [536, 146] on img at bounding box center [476, 120] width 310 height 467
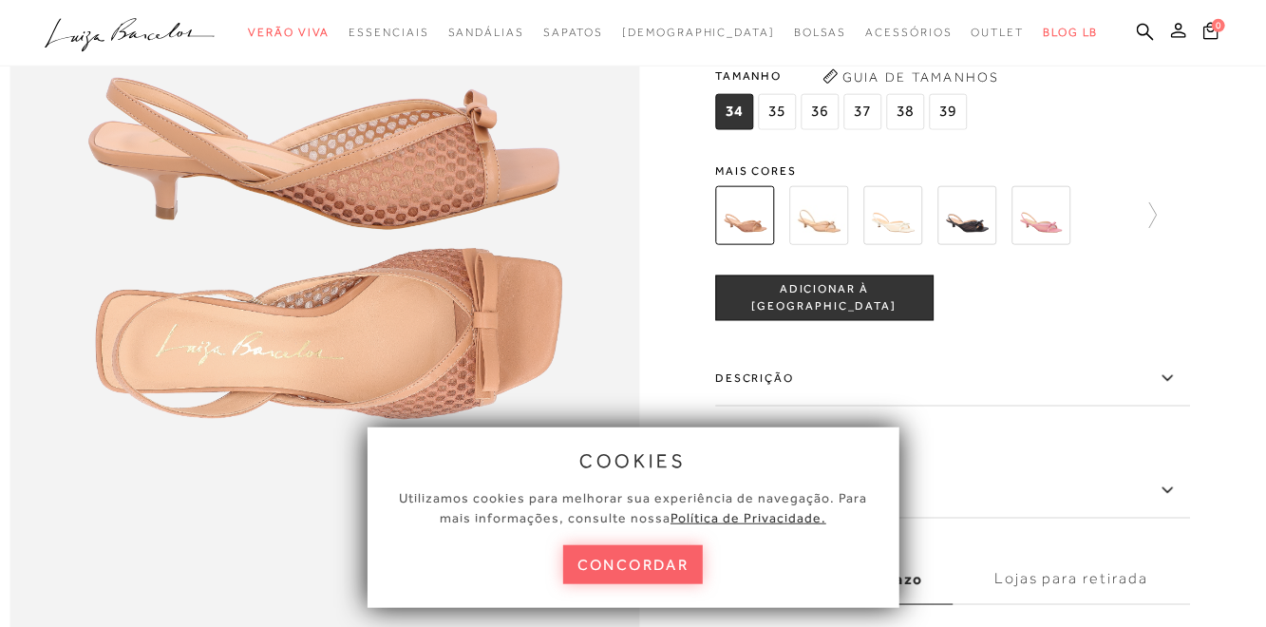
scroll to position [1214, 0]
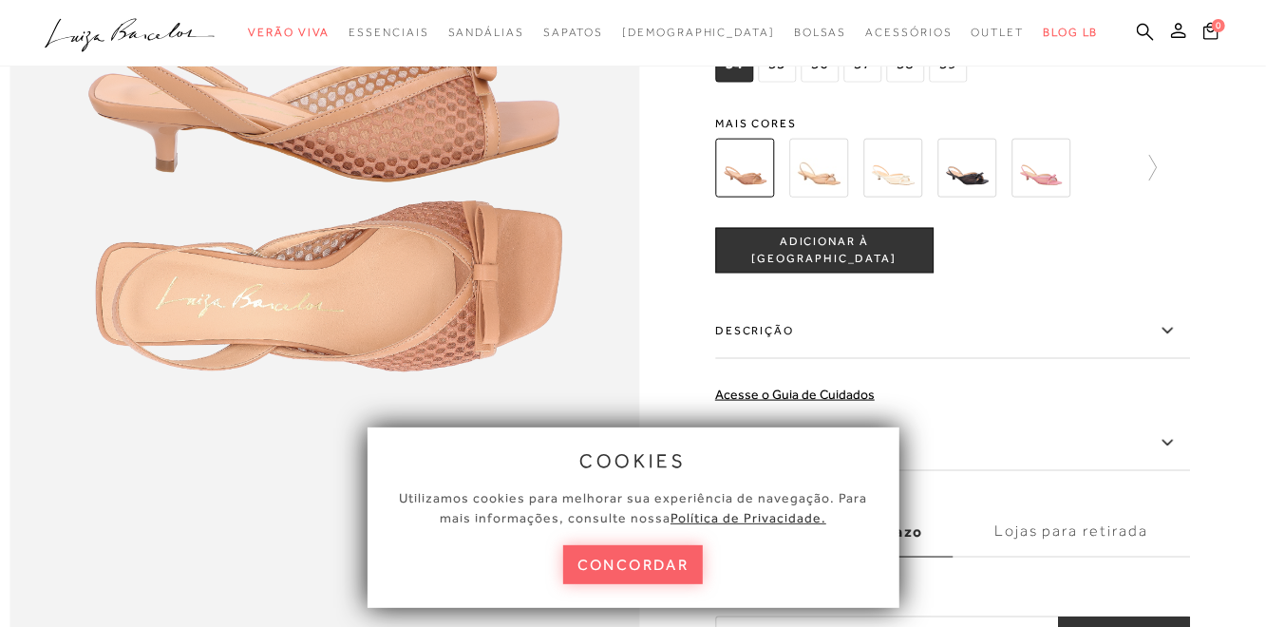
scroll to position [2078, 0]
